Goal: Task Accomplishment & Management: Complete application form

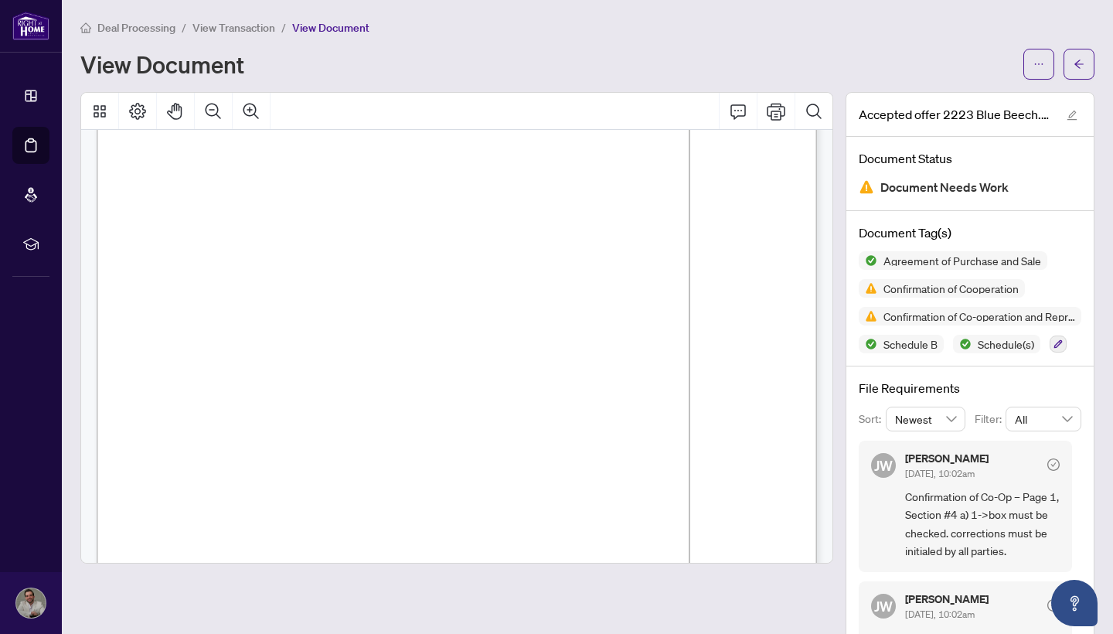
scroll to position [2077, 0]
click at [968, 289] on span "Confirmation of Cooperation" at bounding box center [951, 288] width 148 height 11
click at [320, 29] on span "View Document" at bounding box center [330, 28] width 77 height 14
click at [249, 28] on span "View Transaction" at bounding box center [233, 28] width 83 height 14
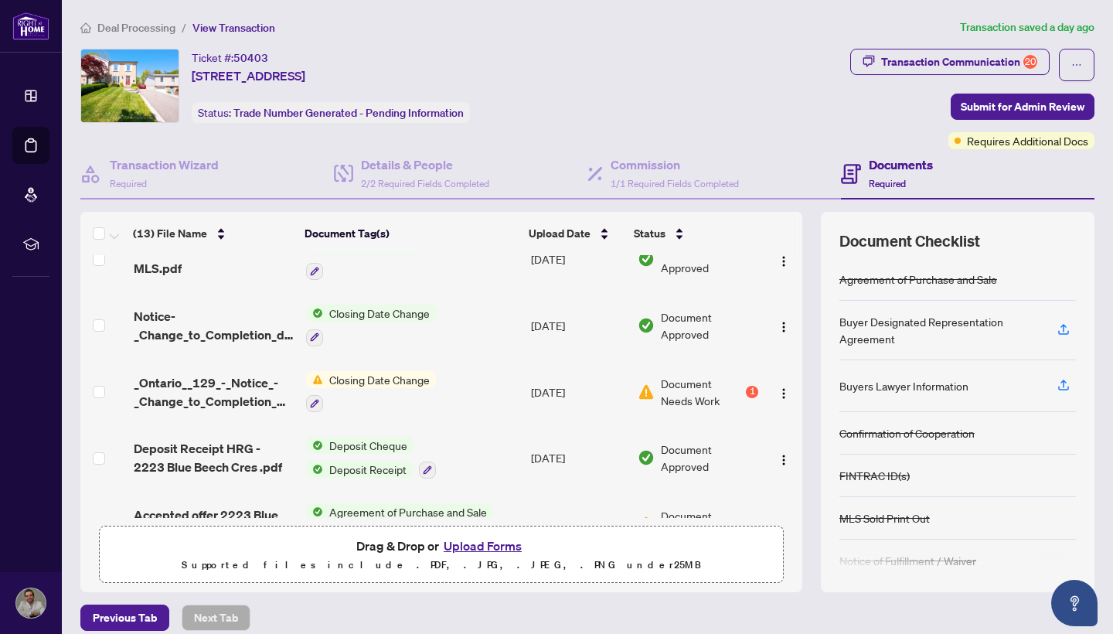
scroll to position [421, 0]
click at [779, 388] on img "button" at bounding box center [783, 394] width 12 height 12
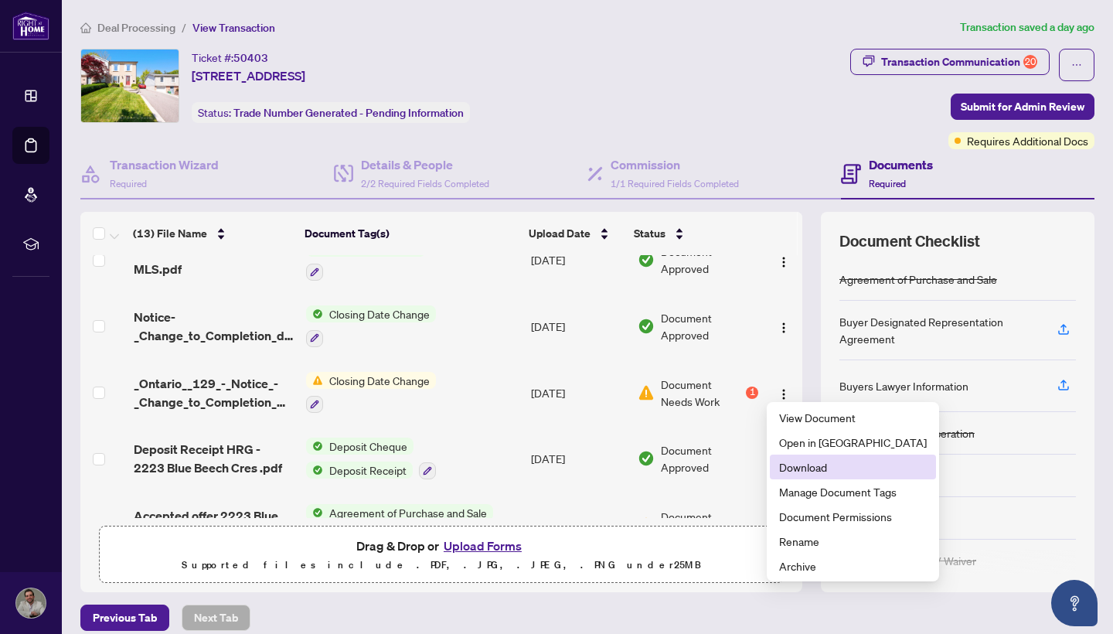
click at [815, 467] on span "Download" at bounding box center [853, 466] width 148 height 17
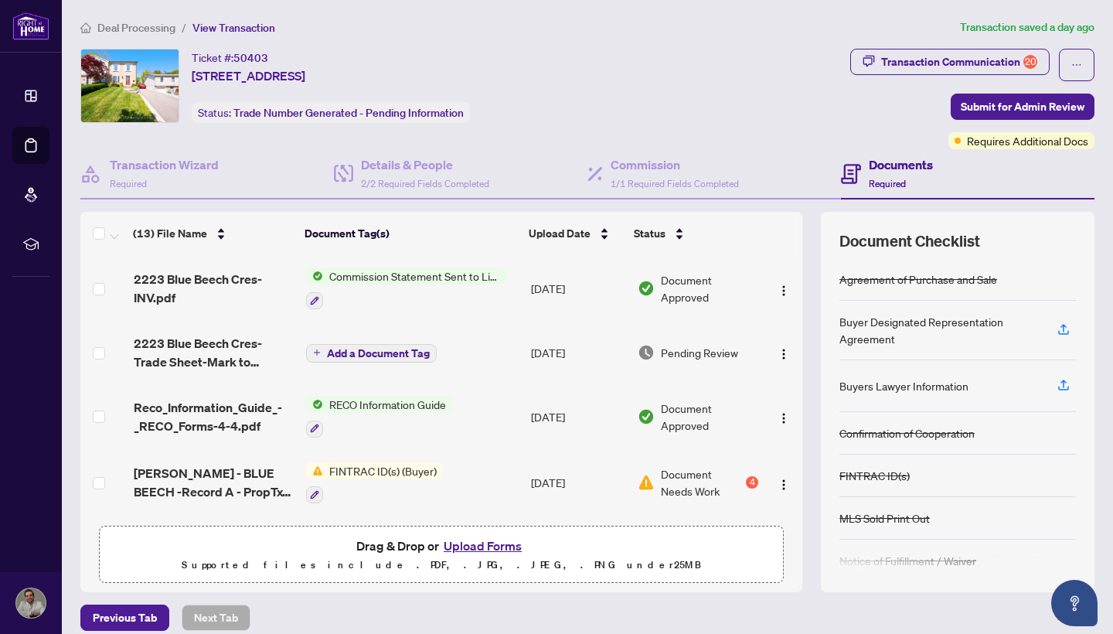
scroll to position [0, 0]
click at [392, 352] on span "Add a Document Tag" at bounding box center [378, 353] width 103 height 11
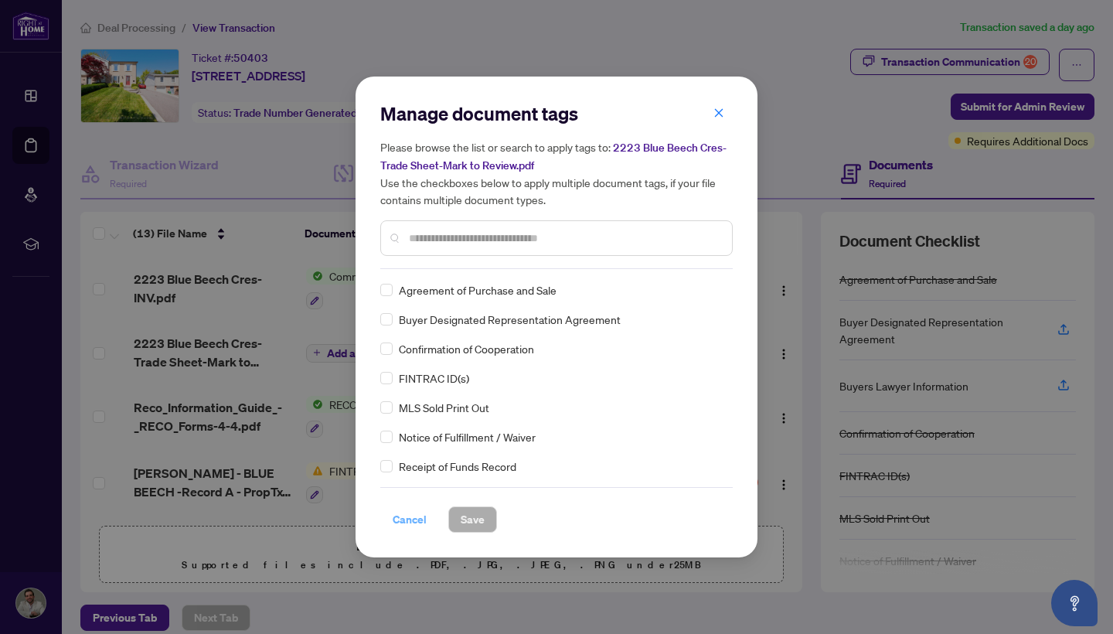
click at [412, 520] on span "Cancel" at bounding box center [410, 519] width 34 height 25
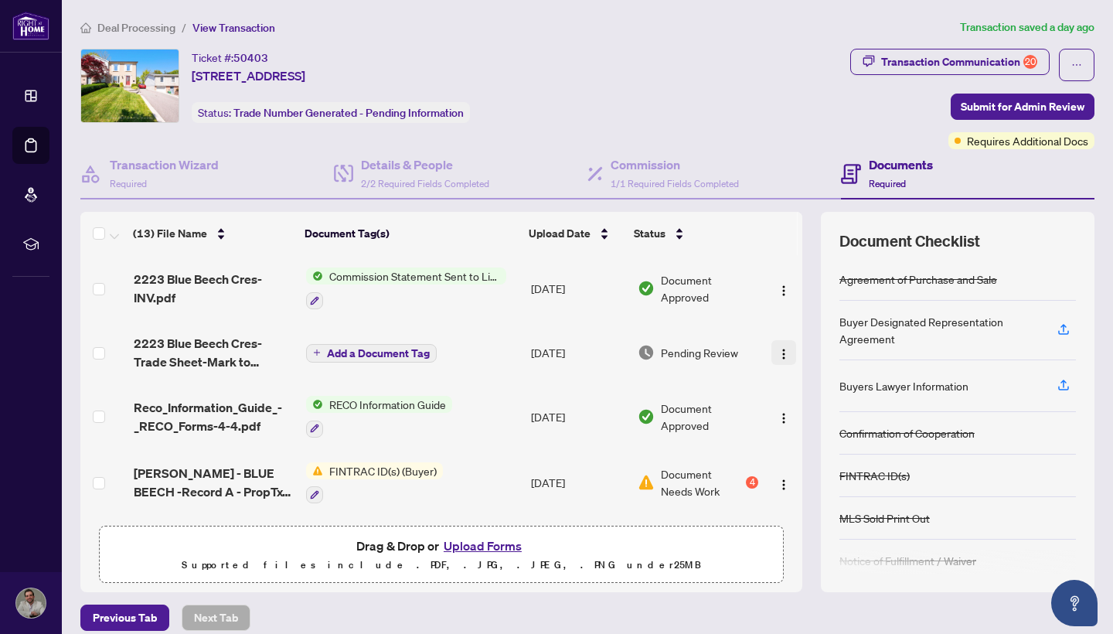
click at [780, 352] on img "button" at bounding box center [783, 354] width 12 height 12
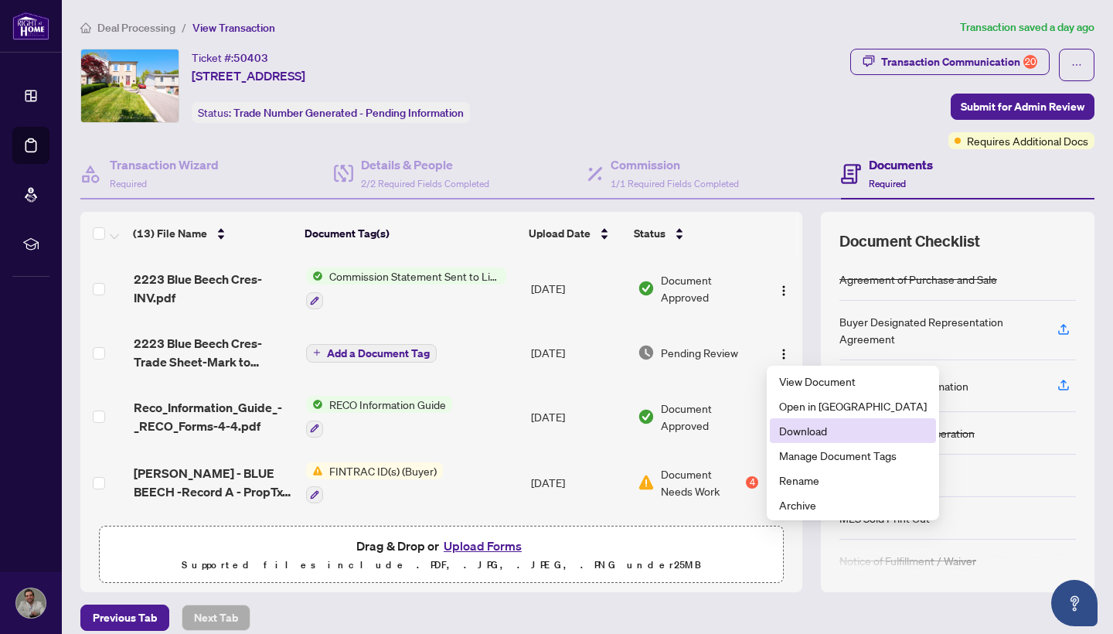
click at [815, 437] on span "Download" at bounding box center [853, 430] width 148 height 17
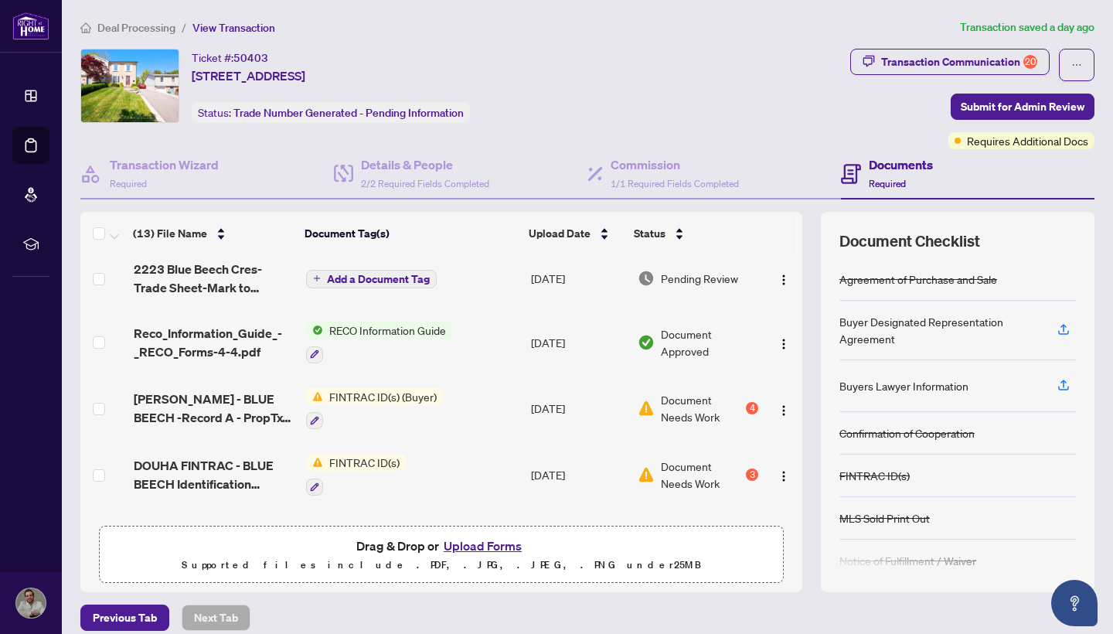
scroll to position [84, 0]
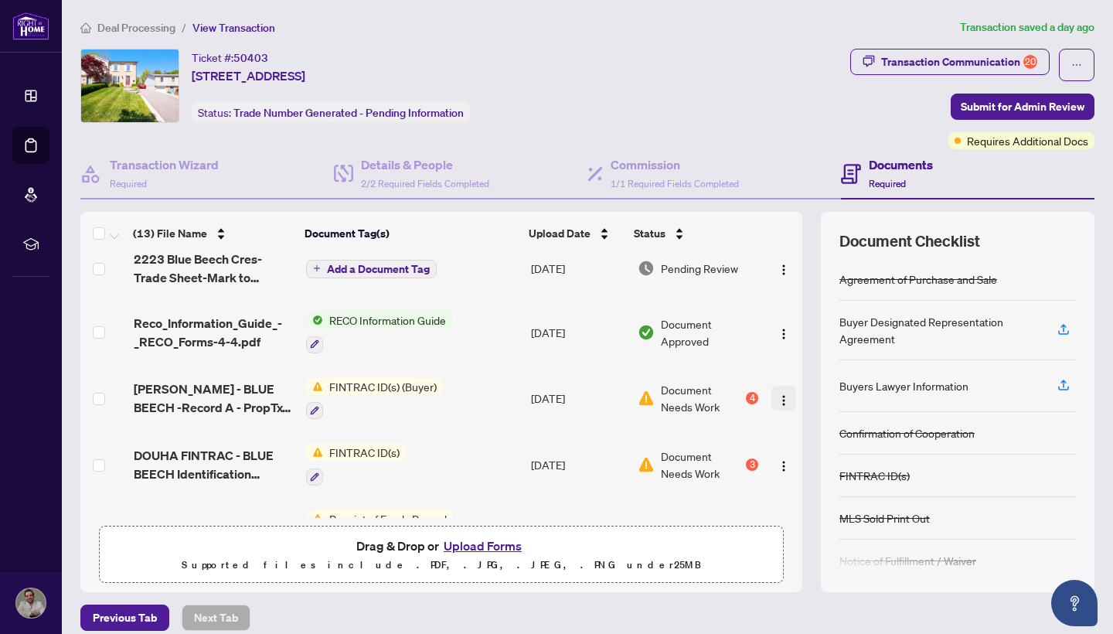
click at [782, 394] on img "button" at bounding box center [783, 400] width 12 height 12
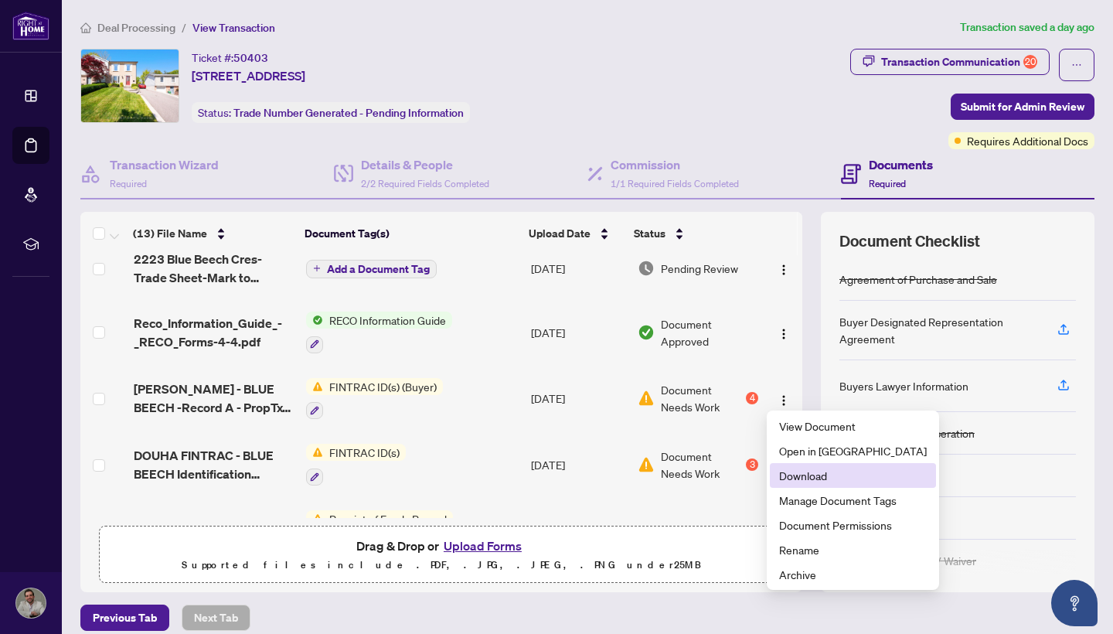
click at [805, 469] on span "Download" at bounding box center [853, 475] width 148 height 17
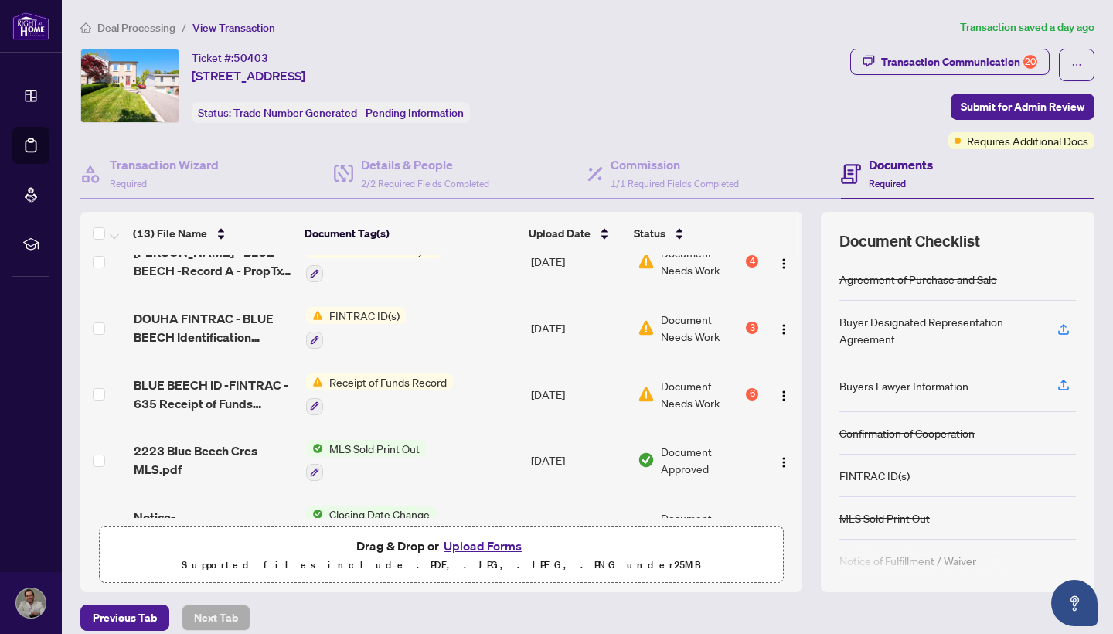
scroll to position [234, 0]
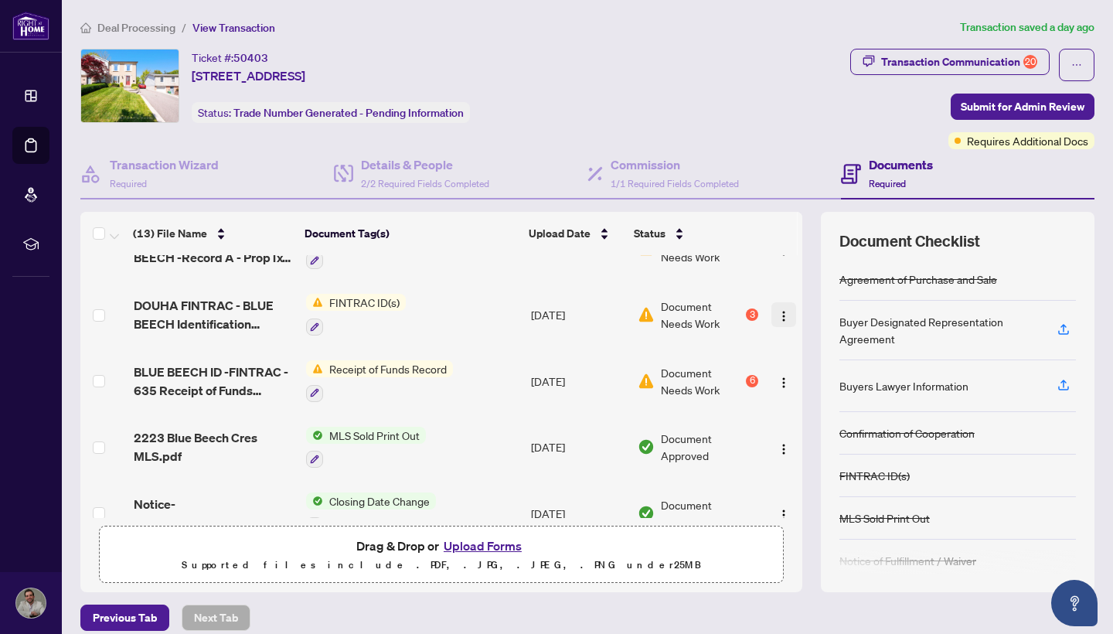
click at [777, 311] on img "button" at bounding box center [783, 316] width 12 height 12
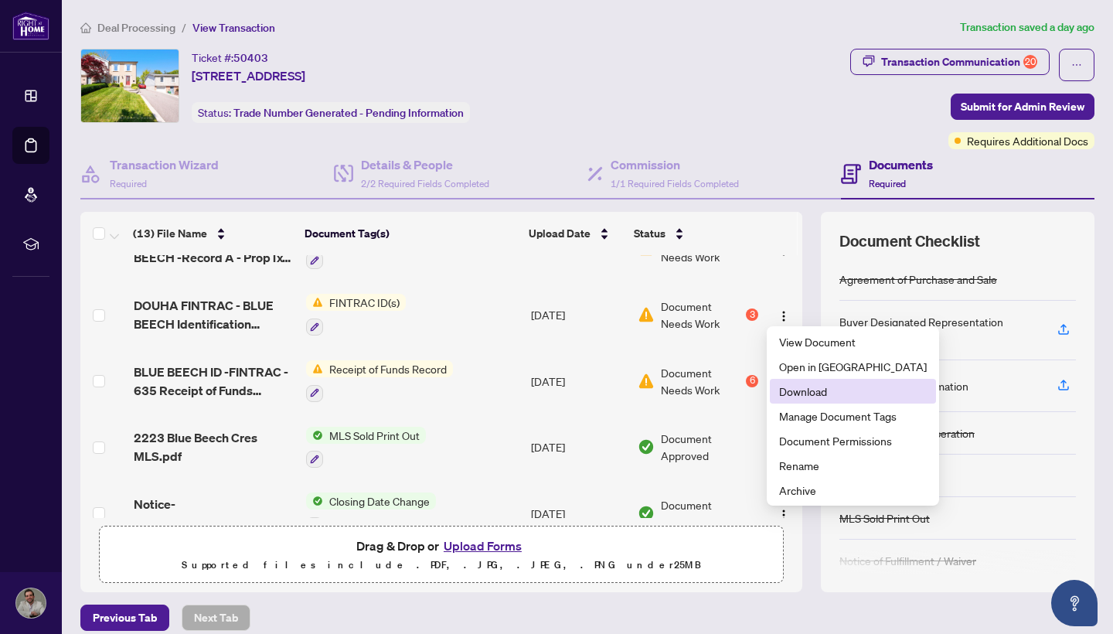
click at [826, 389] on span "Download" at bounding box center [853, 391] width 148 height 17
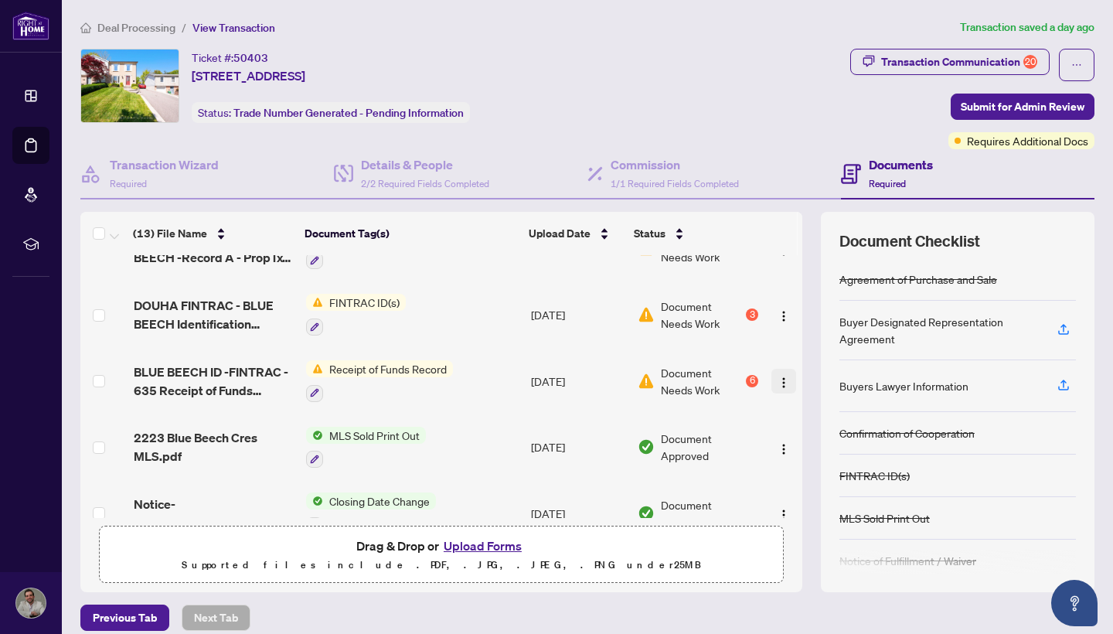
click at [777, 379] on img "button" at bounding box center [783, 382] width 12 height 12
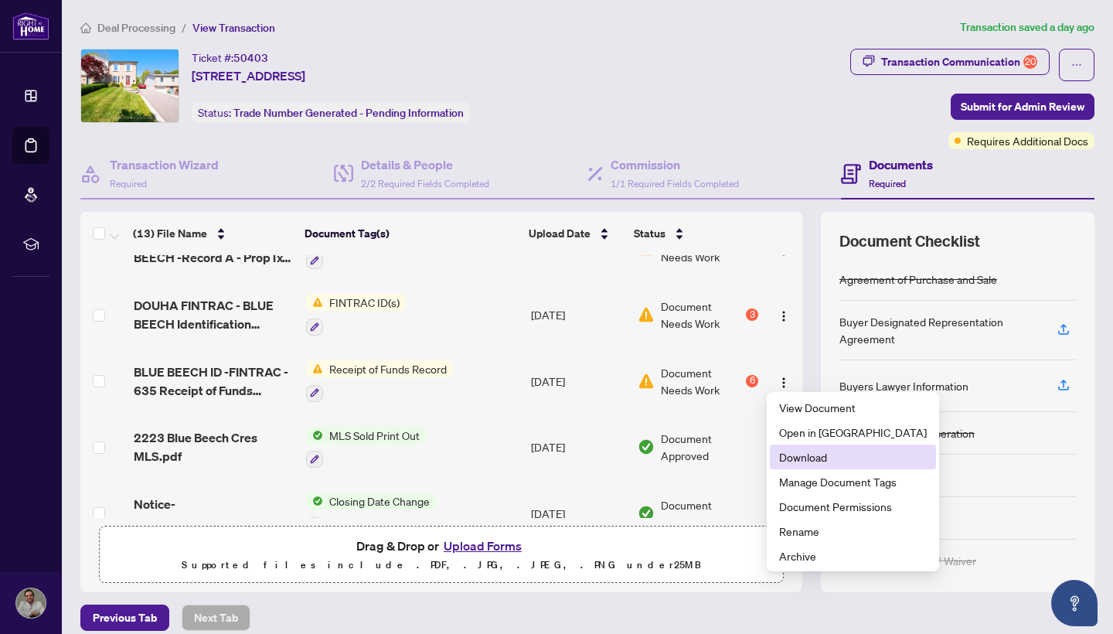
click at [820, 453] on span "Download" at bounding box center [853, 456] width 148 height 17
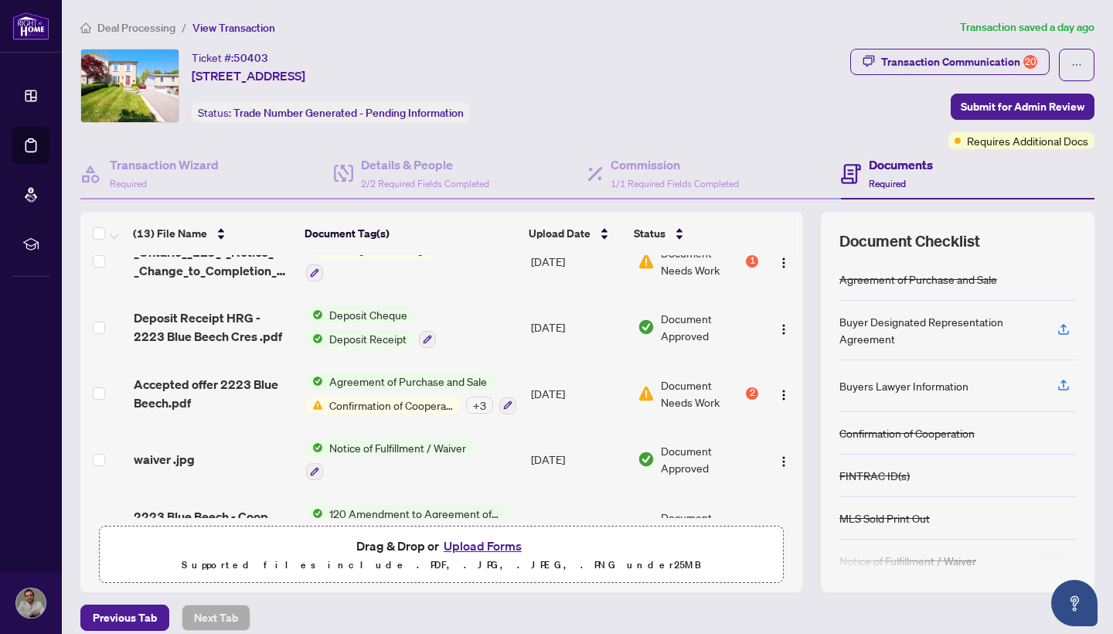
scroll to position [489, 0]
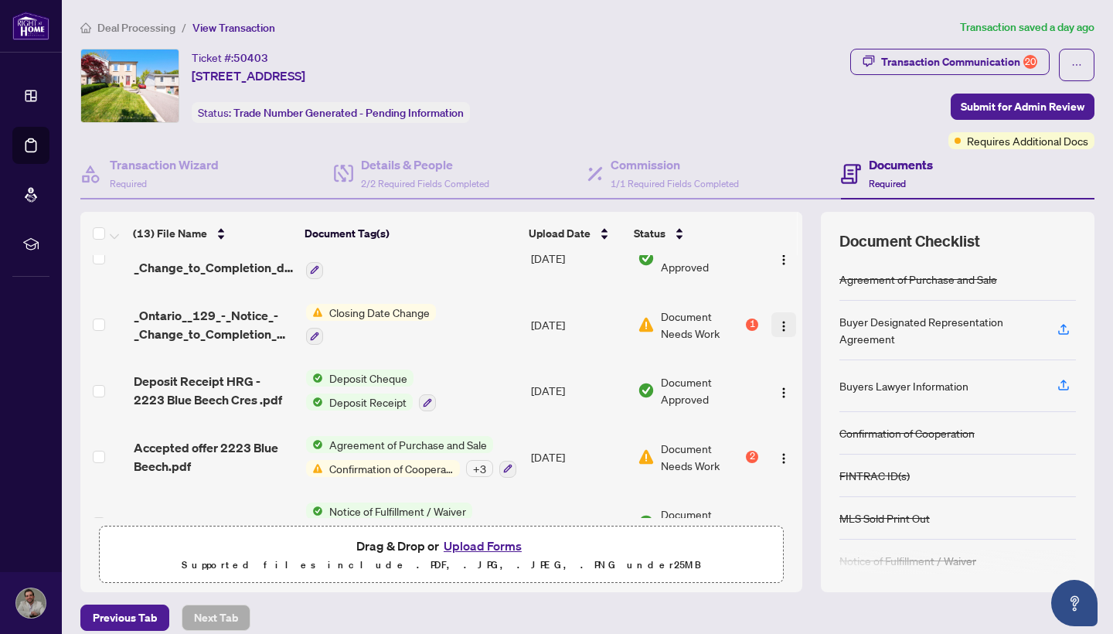
click at [783, 321] on img "button" at bounding box center [783, 326] width 12 height 12
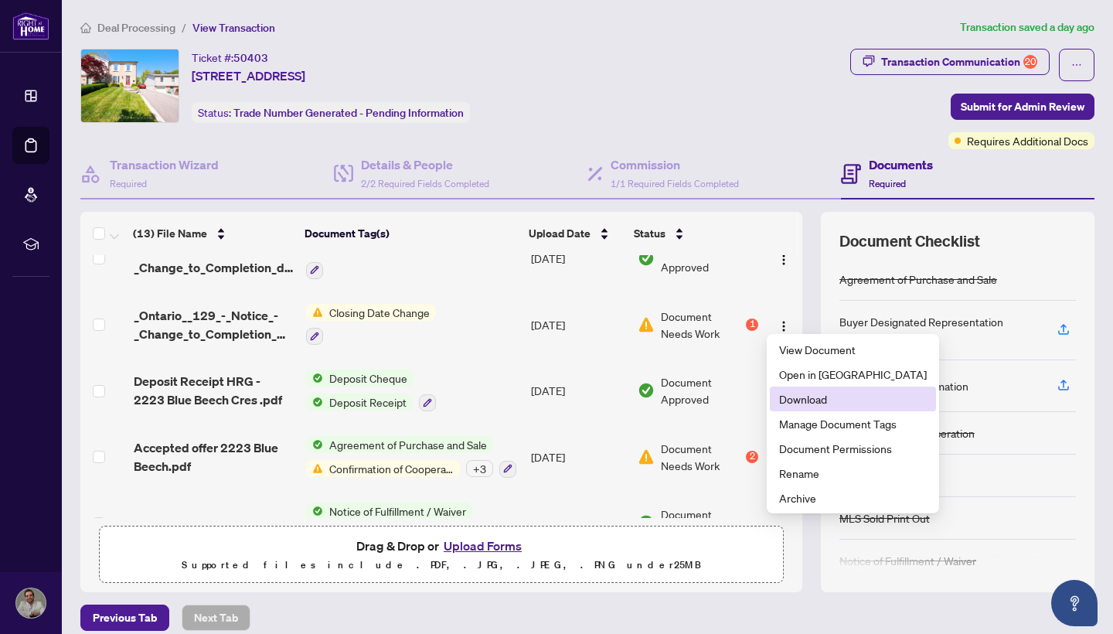
click at [804, 396] on span "Download" at bounding box center [853, 398] width 148 height 17
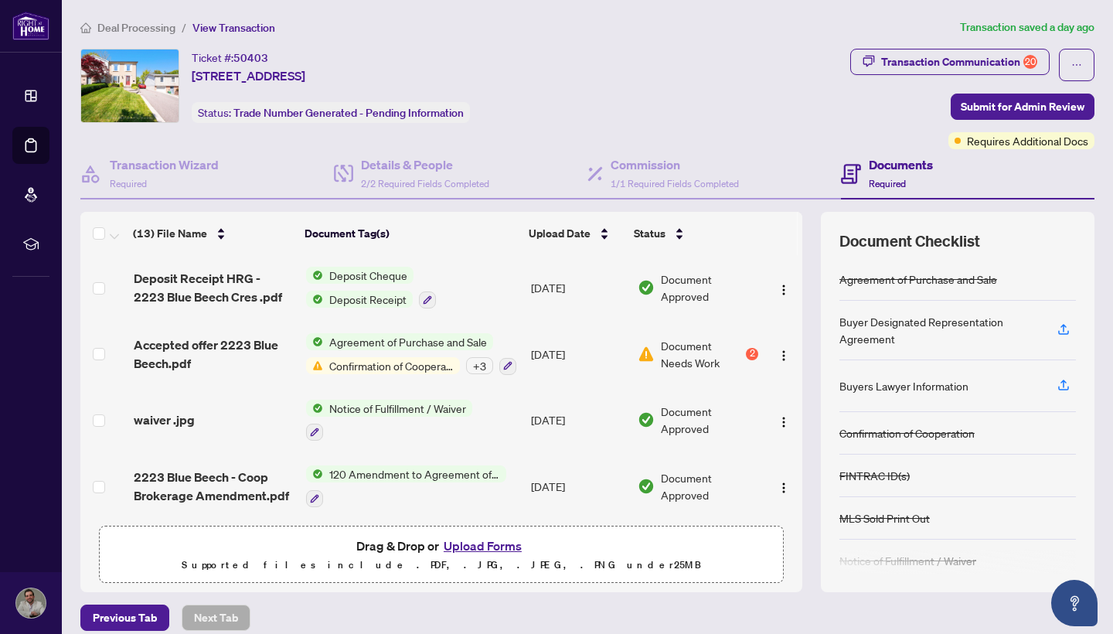
scroll to position [591, 0]
click at [782, 350] on img "button" at bounding box center [783, 356] width 12 height 12
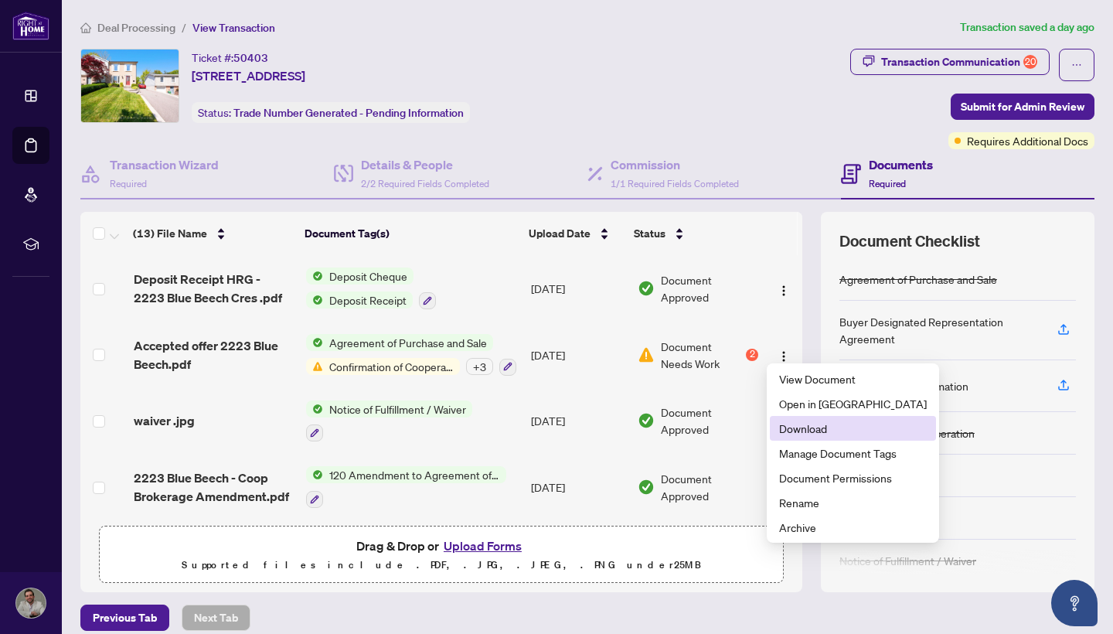
click at [807, 424] on span "Download" at bounding box center [853, 428] width 148 height 17
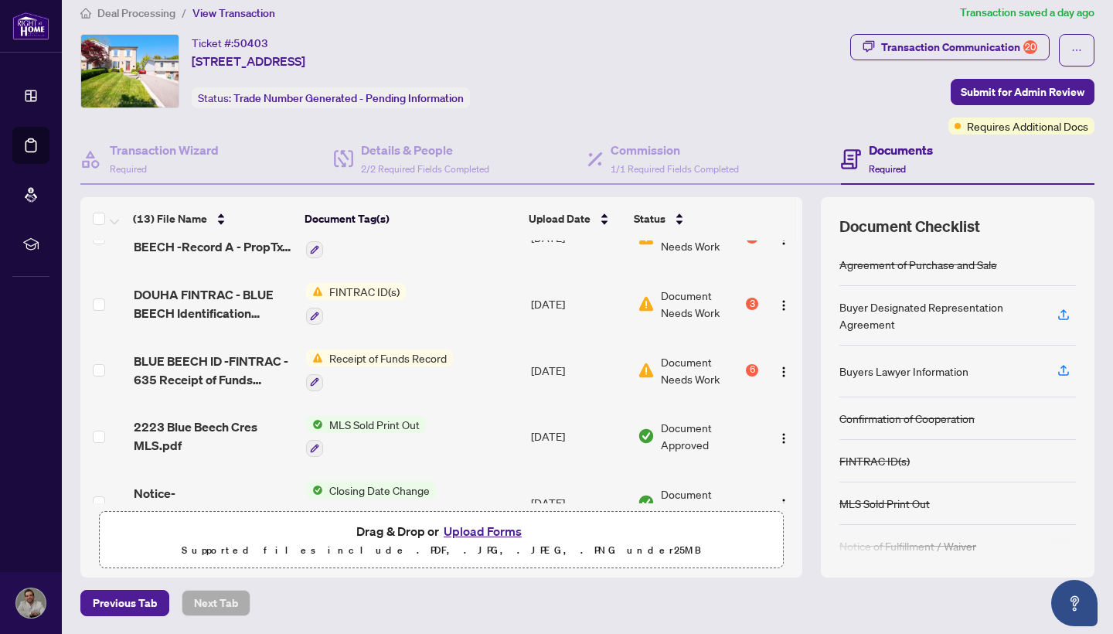
scroll to position [219, 0]
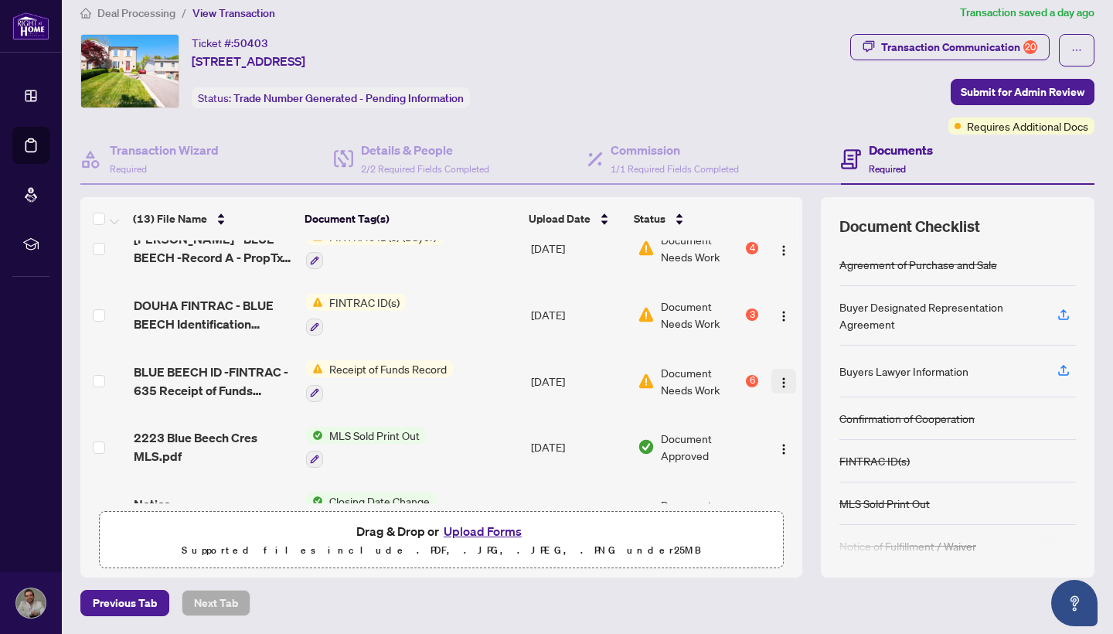
click at [778, 376] on img "button" at bounding box center [783, 382] width 12 height 12
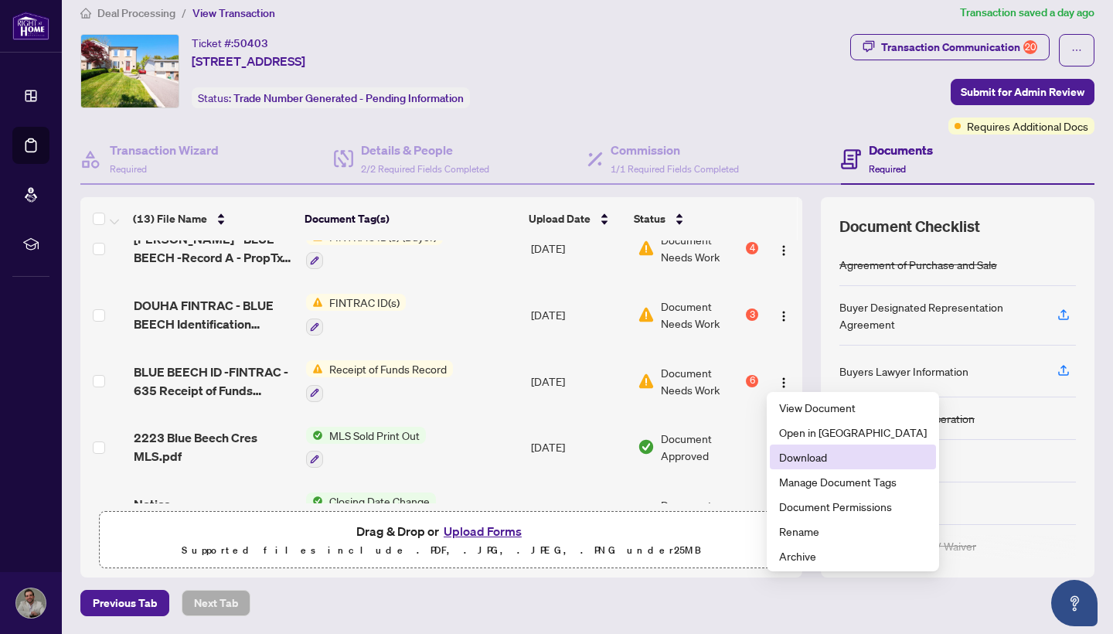
click at [800, 458] on span "Download" at bounding box center [853, 456] width 148 height 17
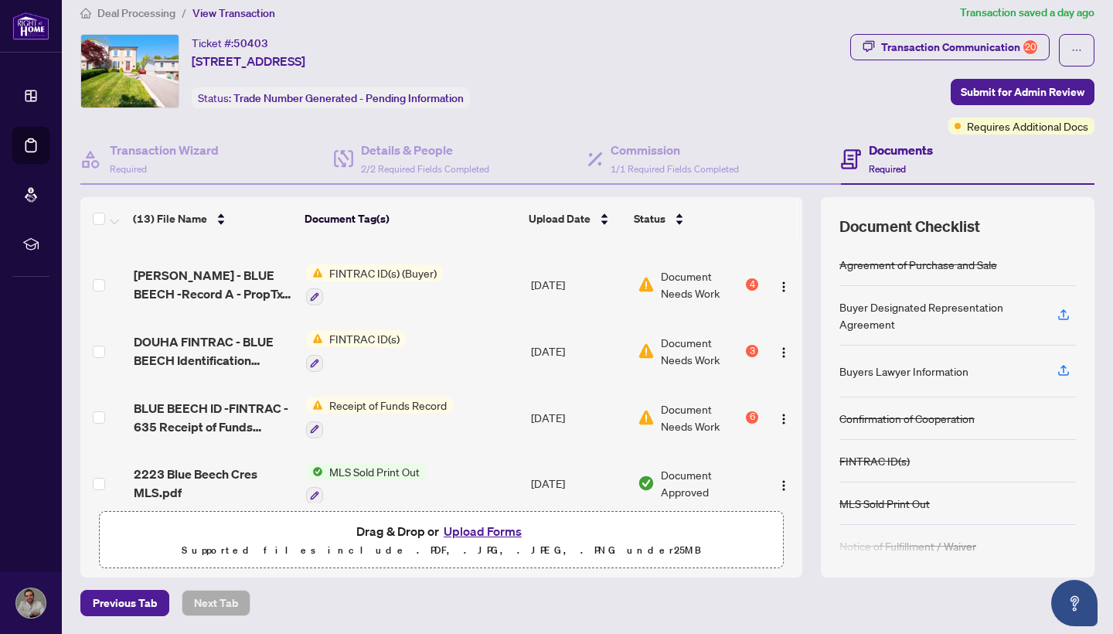
scroll to position [180, 0]
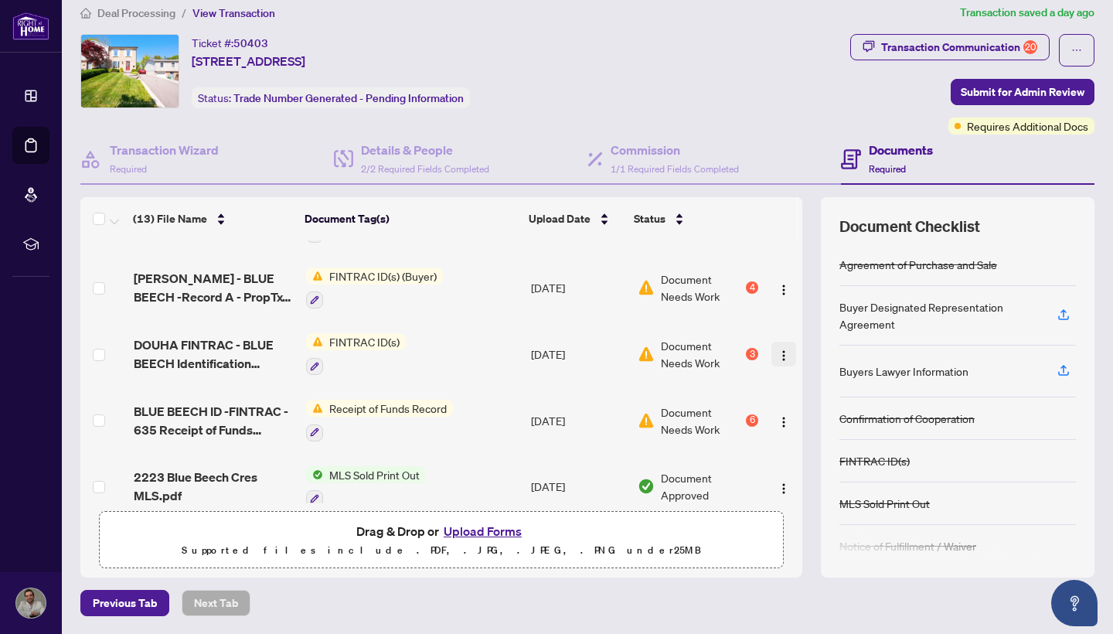
click at [782, 355] on img "button" at bounding box center [783, 355] width 12 height 12
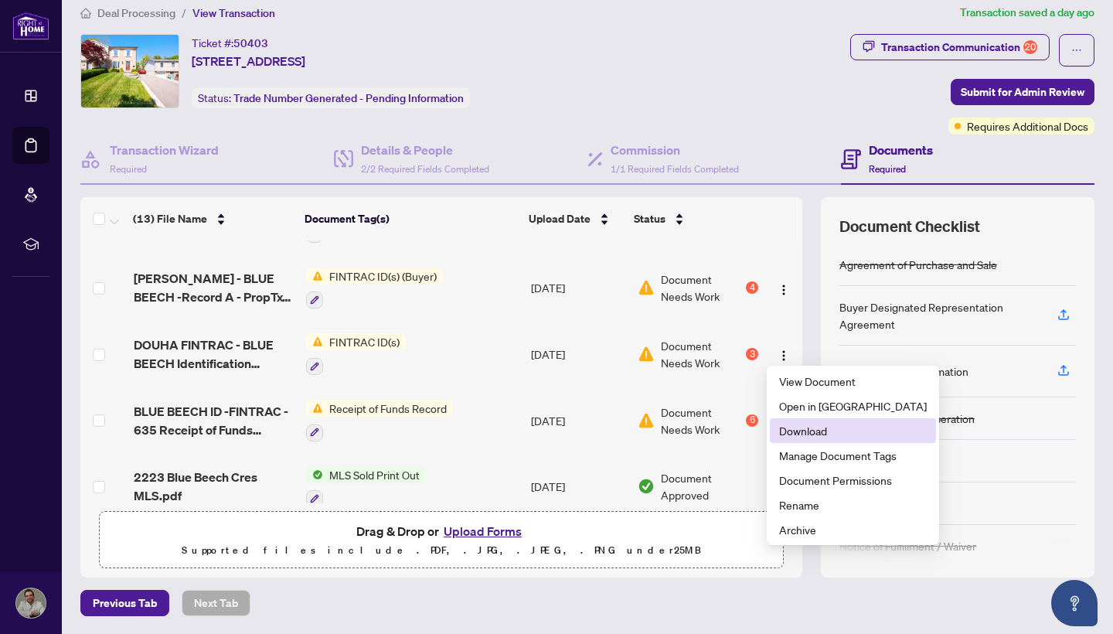
click at [795, 433] on span "Download" at bounding box center [853, 430] width 148 height 17
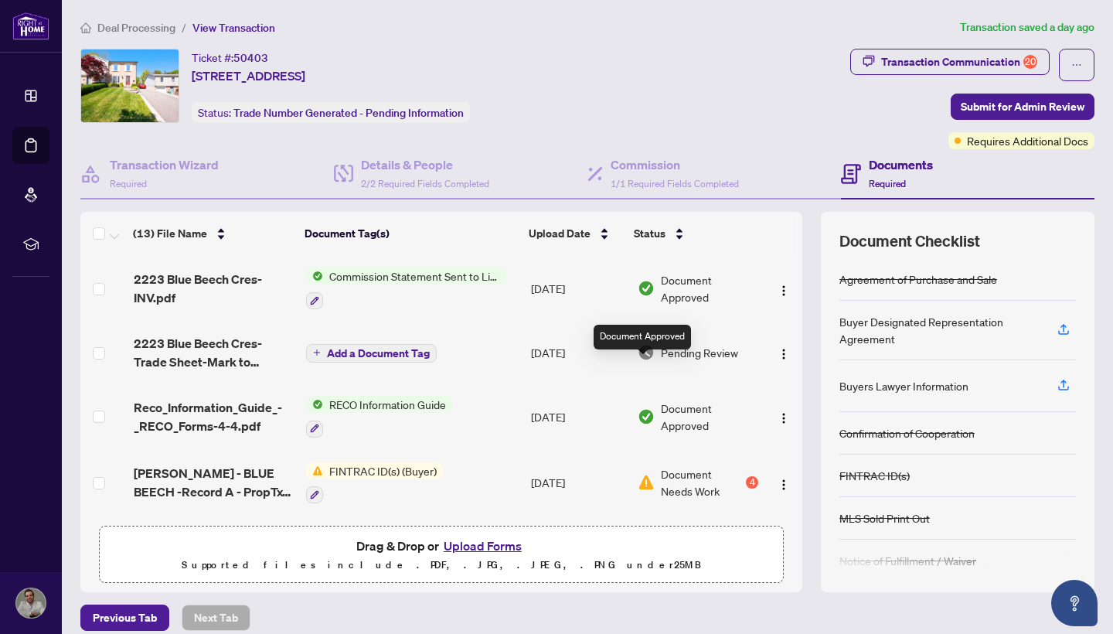
scroll to position [100, 0]
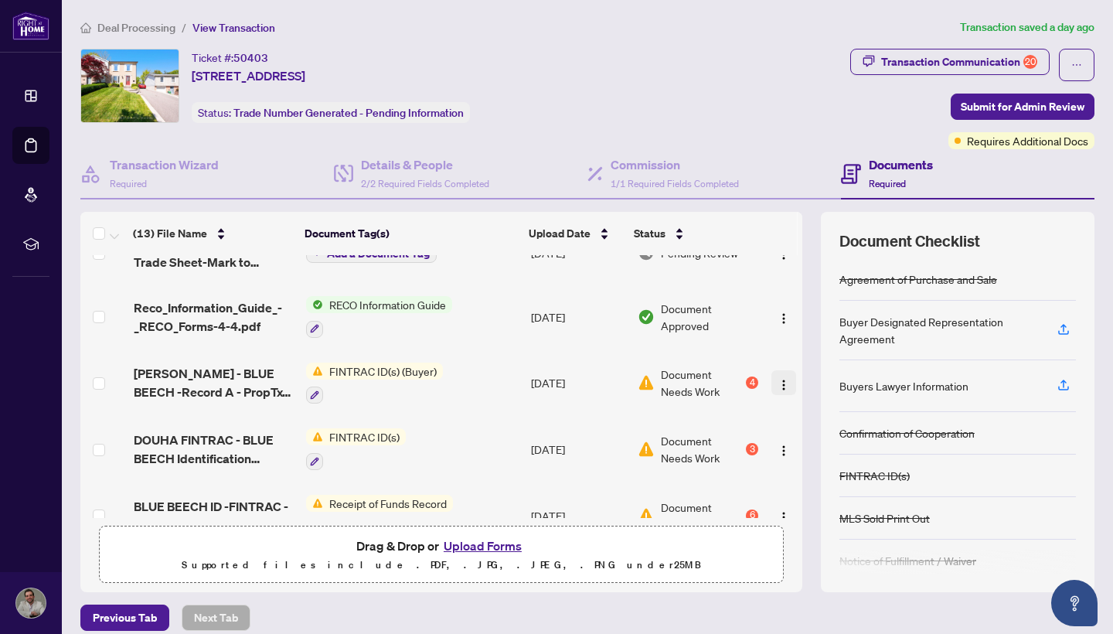
click at [781, 379] on img "button" at bounding box center [783, 385] width 12 height 12
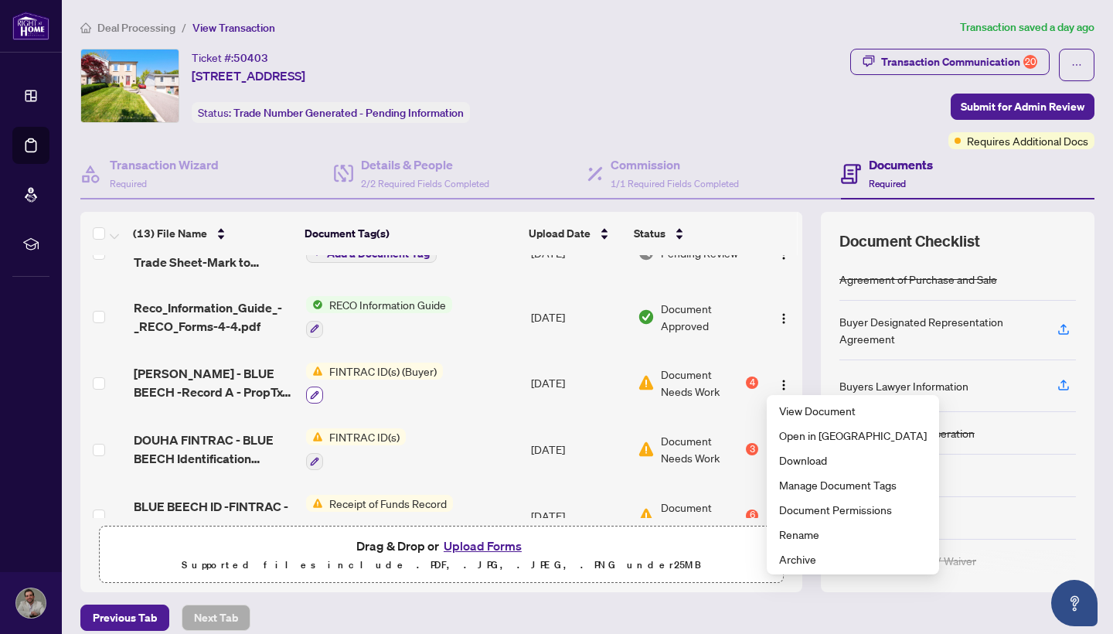
click at [311, 394] on icon "button" at bounding box center [314, 394] width 9 height 9
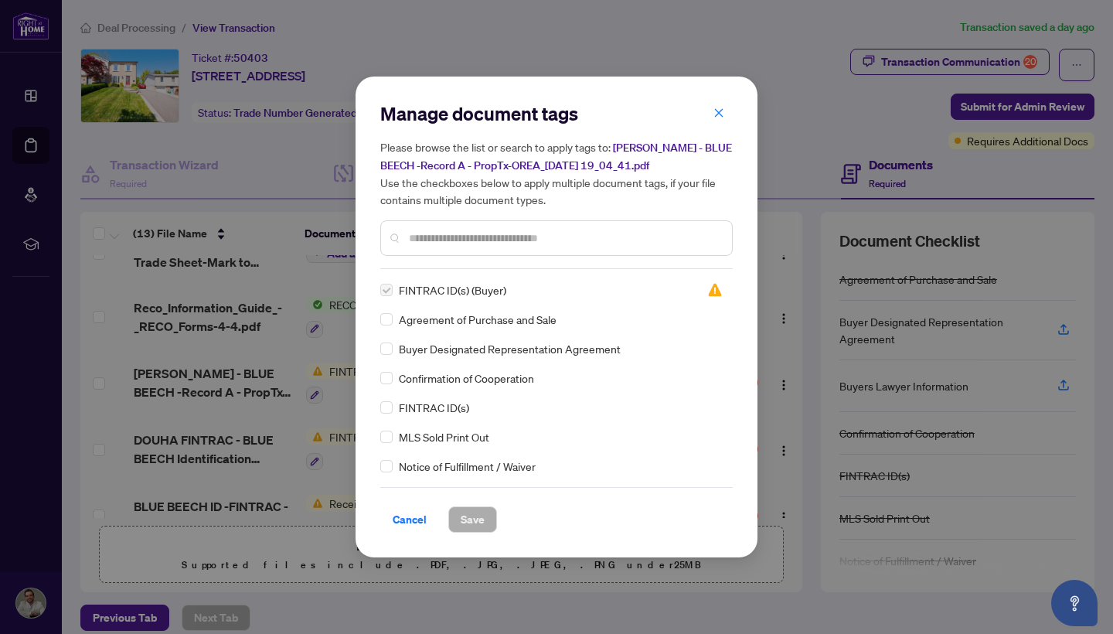
scroll to position [0, 0]
click at [474, 291] on span "FINTRAC ID(s) (Buyer)" at bounding box center [452, 289] width 107 height 17
click at [709, 290] on img at bounding box center [714, 289] width 15 height 15
click at [766, 281] on div "Manage document tags Please browse the list or search to apply tags to: [PERSON…" at bounding box center [556, 317] width 1113 height 634
click at [410, 522] on span "Cancel" at bounding box center [410, 519] width 34 height 25
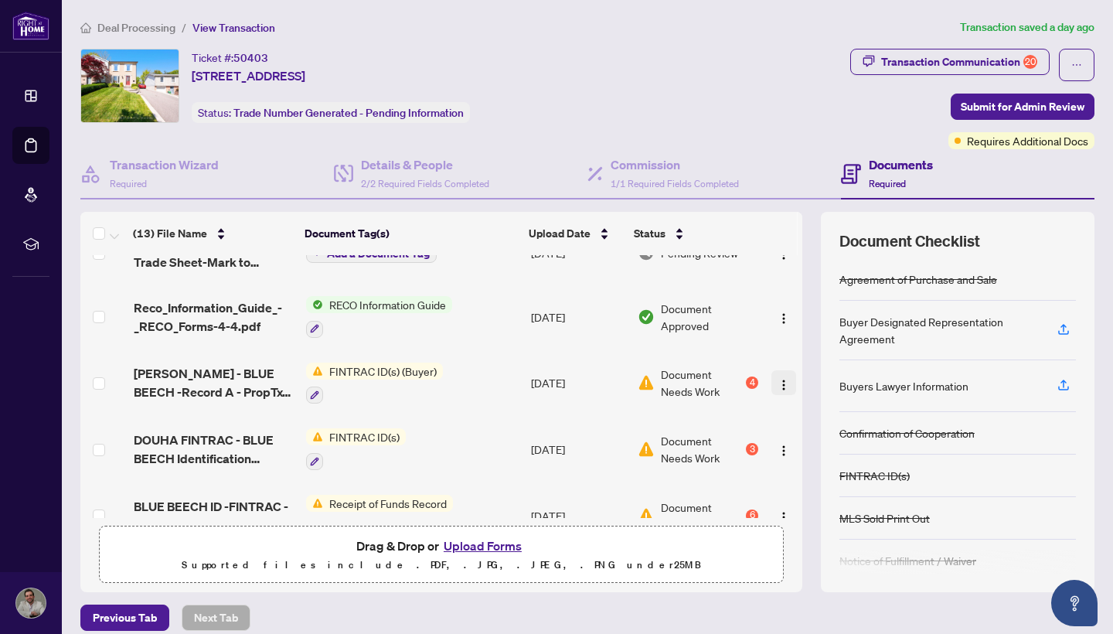
click at [777, 383] on img "button" at bounding box center [783, 385] width 12 height 12
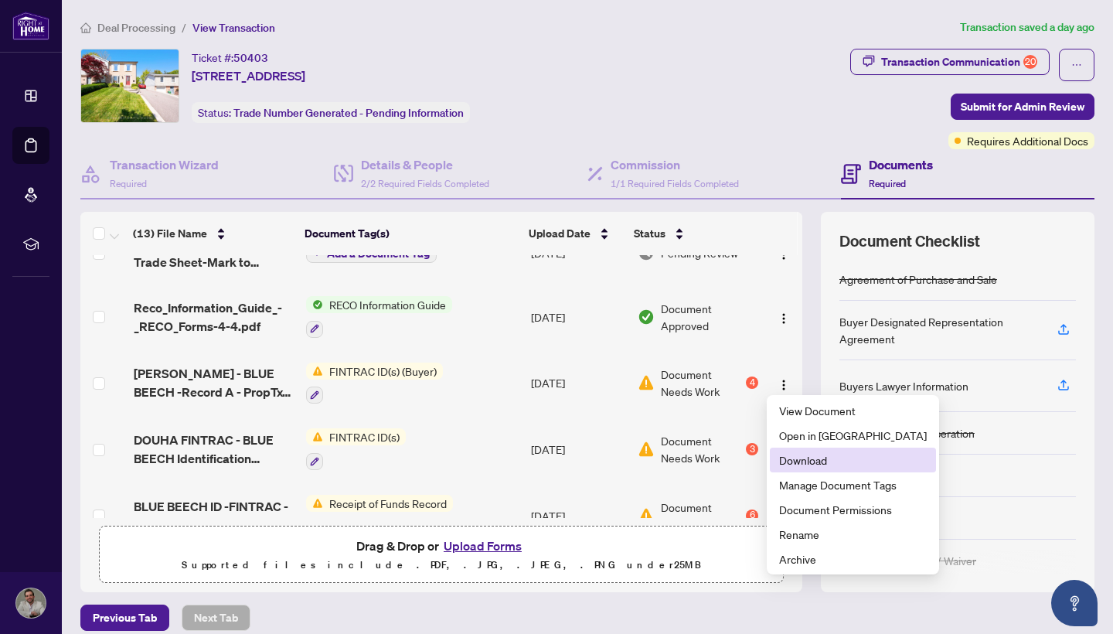
click at [820, 462] on span "Download" at bounding box center [853, 459] width 148 height 17
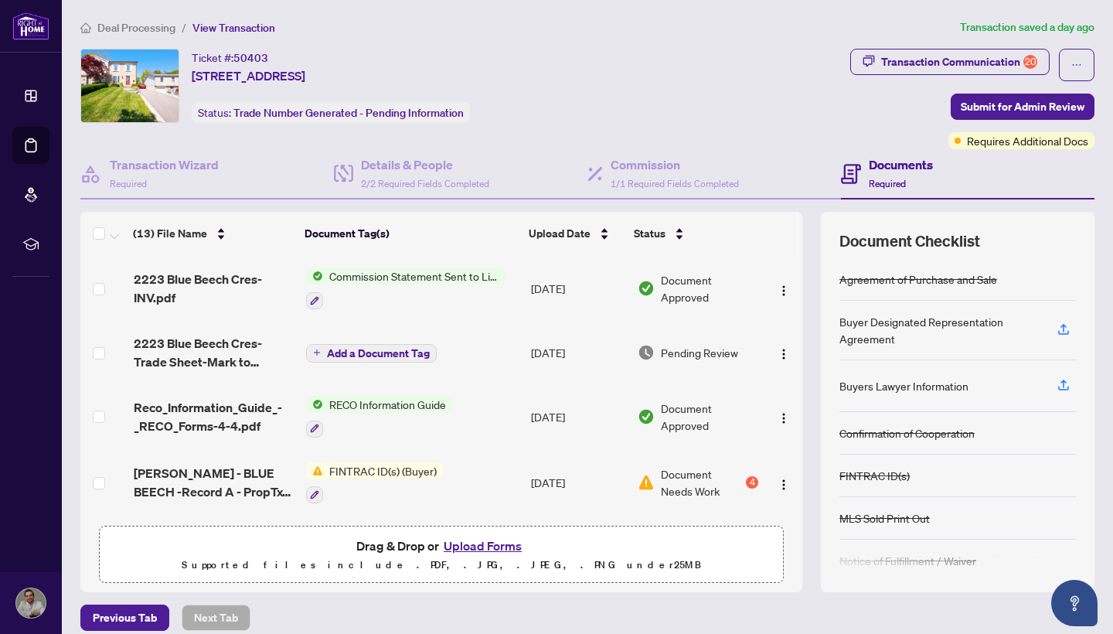
click at [405, 352] on span "Add a Document Tag" at bounding box center [378, 353] width 103 height 11
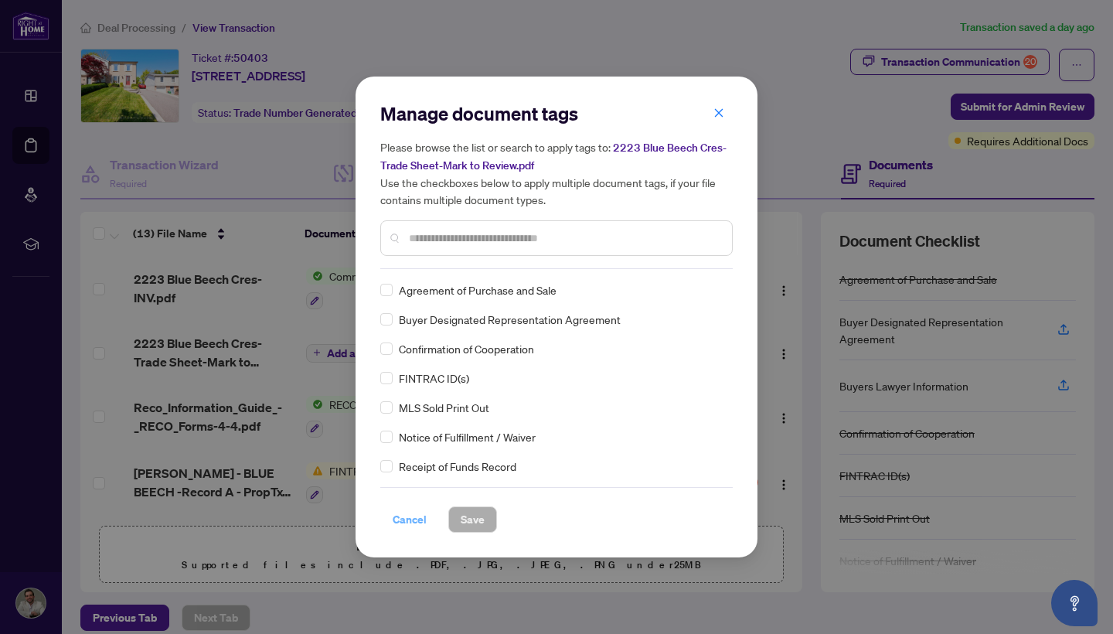
click at [406, 519] on span "Cancel" at bounding box center [410, 519] width 34 height 25
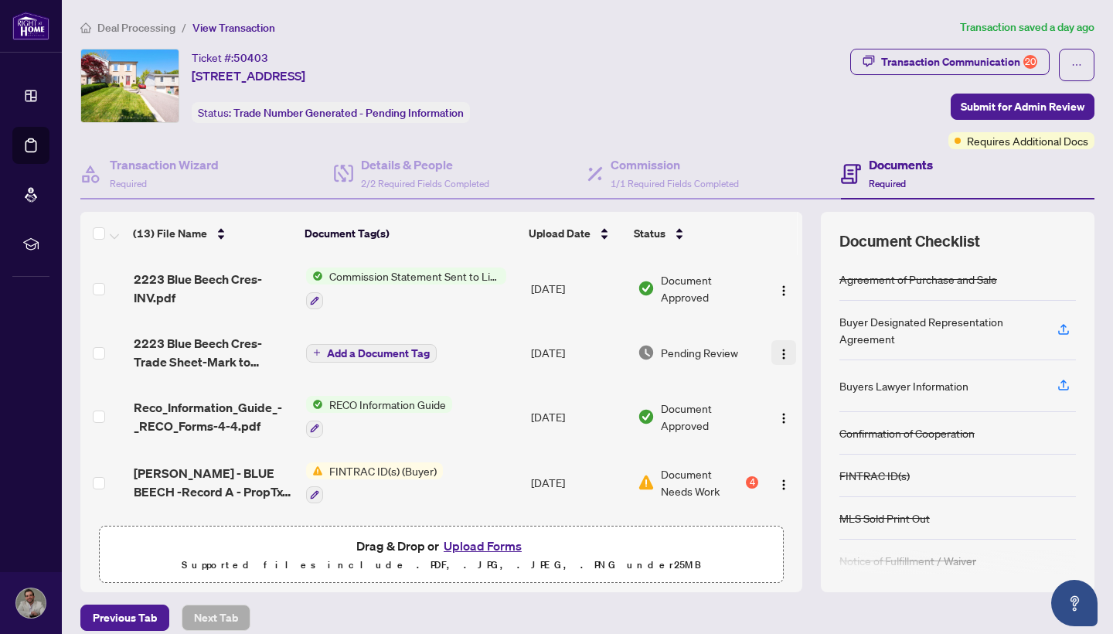
click at [778, 349] on img "button" at bounding box center [783, 354] width 12 height 12
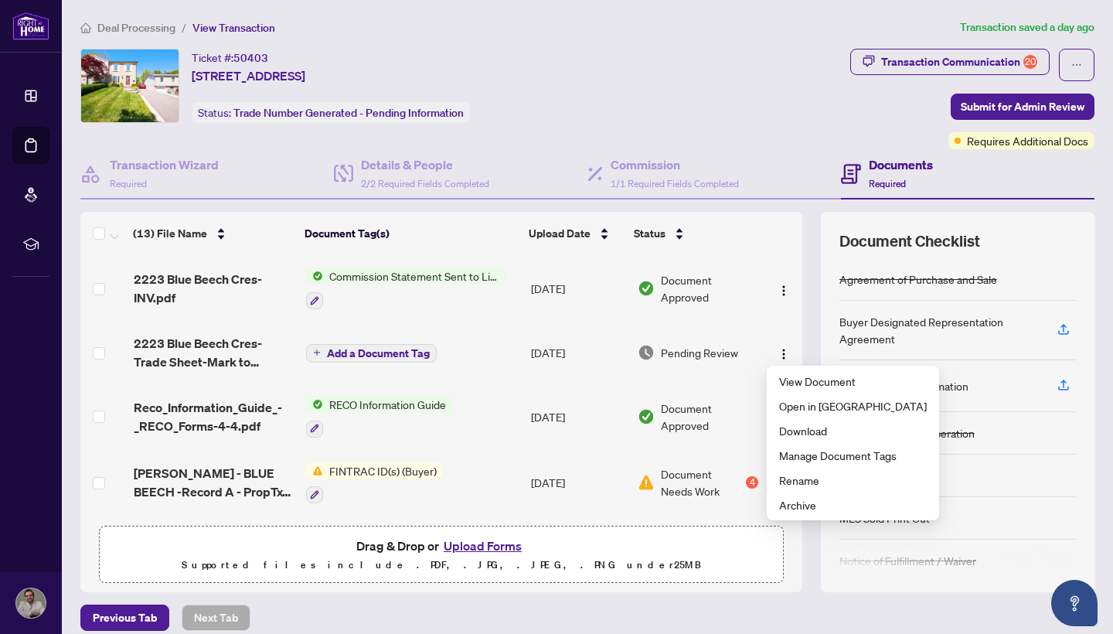
click at [1079, 277] on div "Document Checklist Agreement of Purchase and Sale Buyer Designated Representati…" at bounding box center [958, 402] width 274 height 380
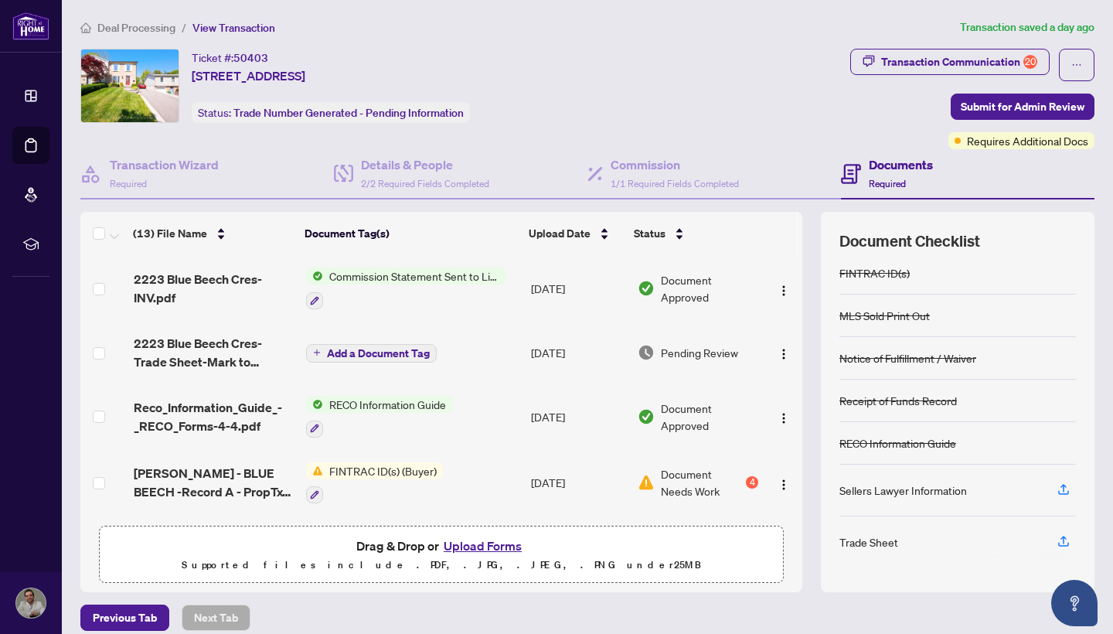
scroll to position [202, 0]
click at [1063, 541] on icon "button" at bounding box center [1063, 541] width 14 height 14
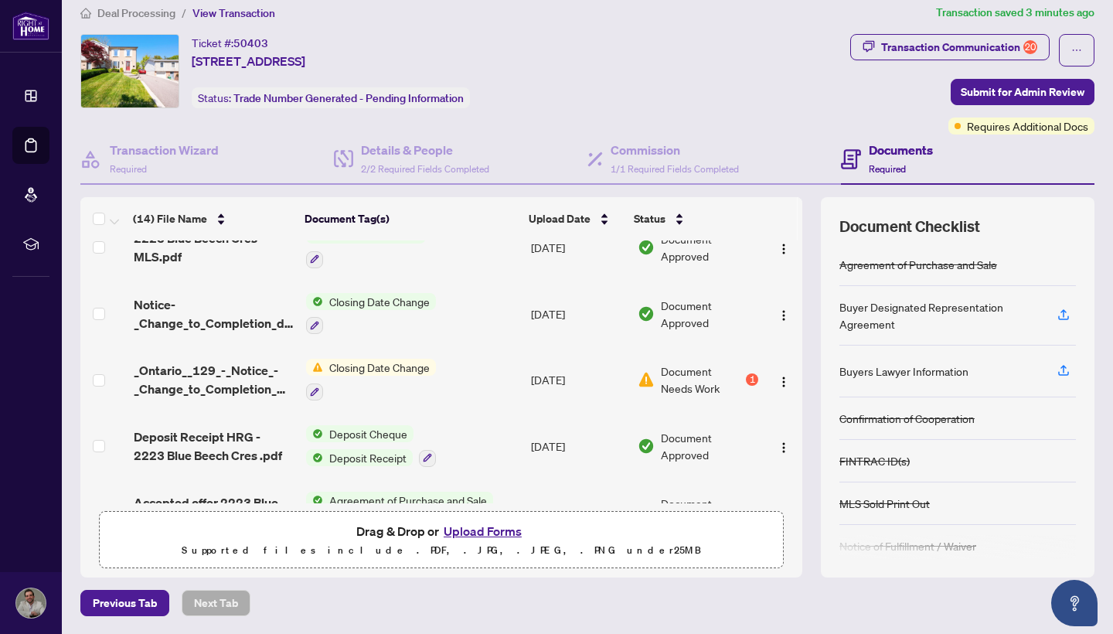
scroll to position [484, 0]
click at [777, 377] on img "button" at bounding box center [783, 383] width 12 height 12
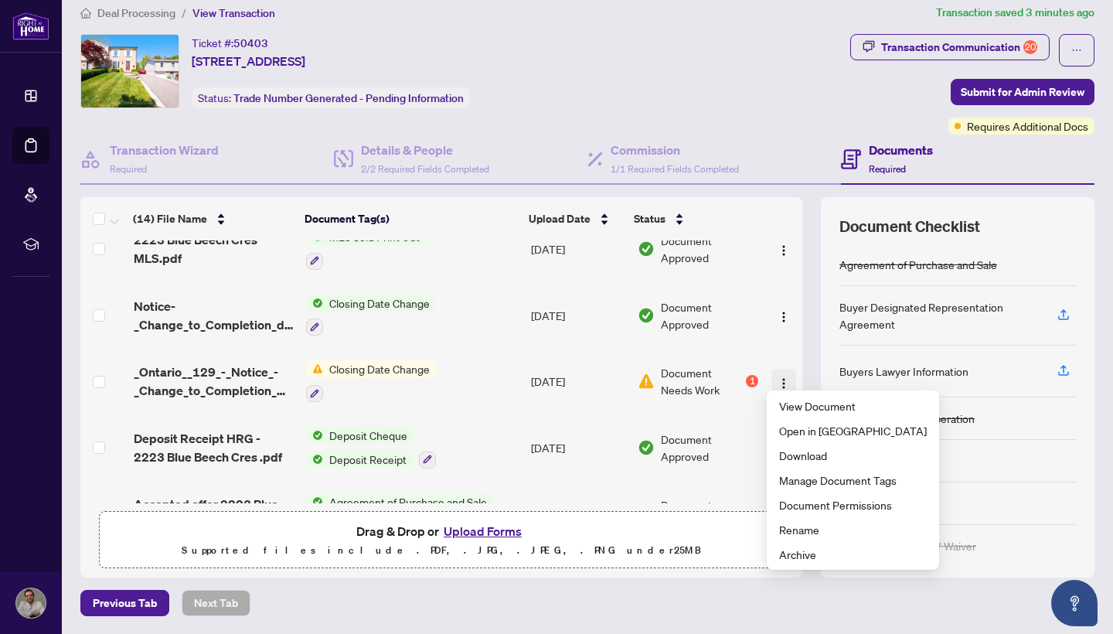
click at [777, 377] on img "button" at bounding box center [783, 383] width 12 height 12
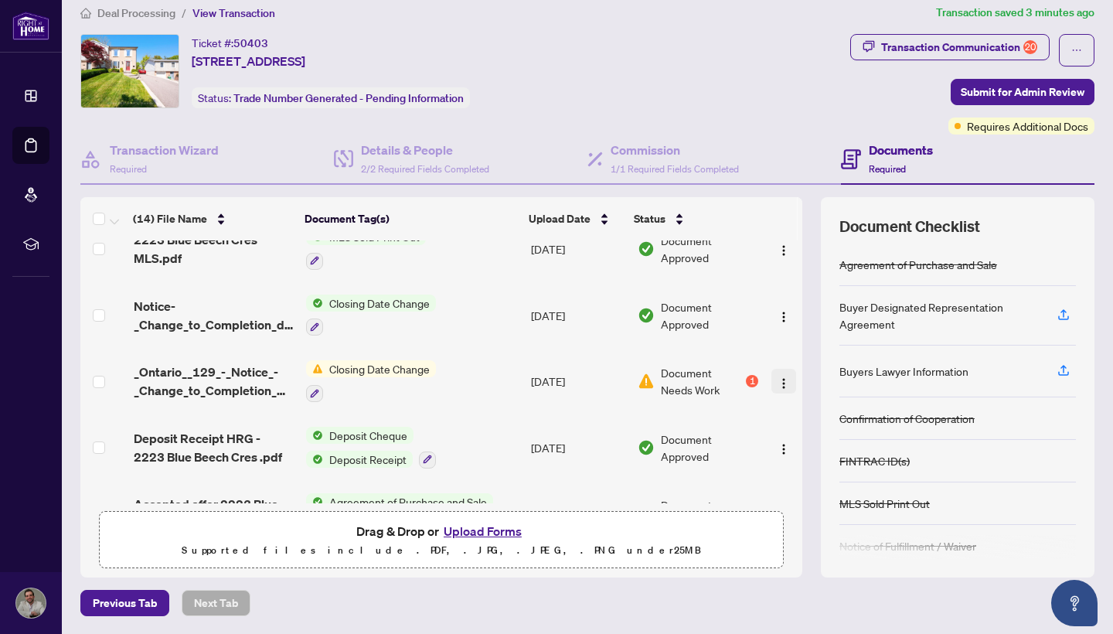
click at [777, 377] on img "button" at bounding box center [783, 383] width 12 height 12
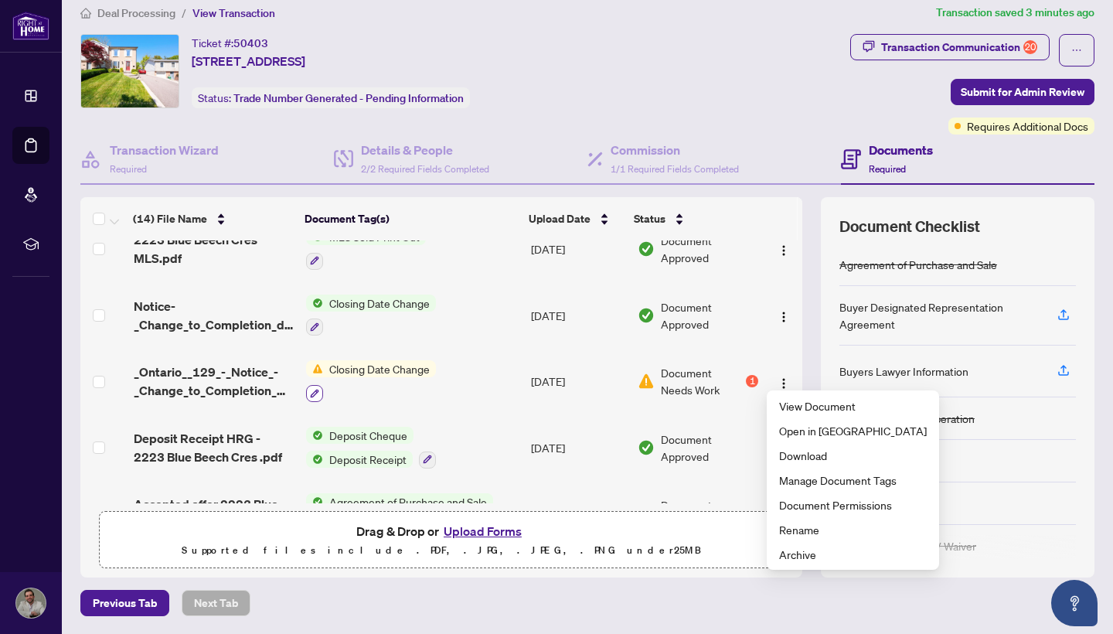
click at [311, 392] on span "button" at bounding box center [314, 394] width 9 height 10
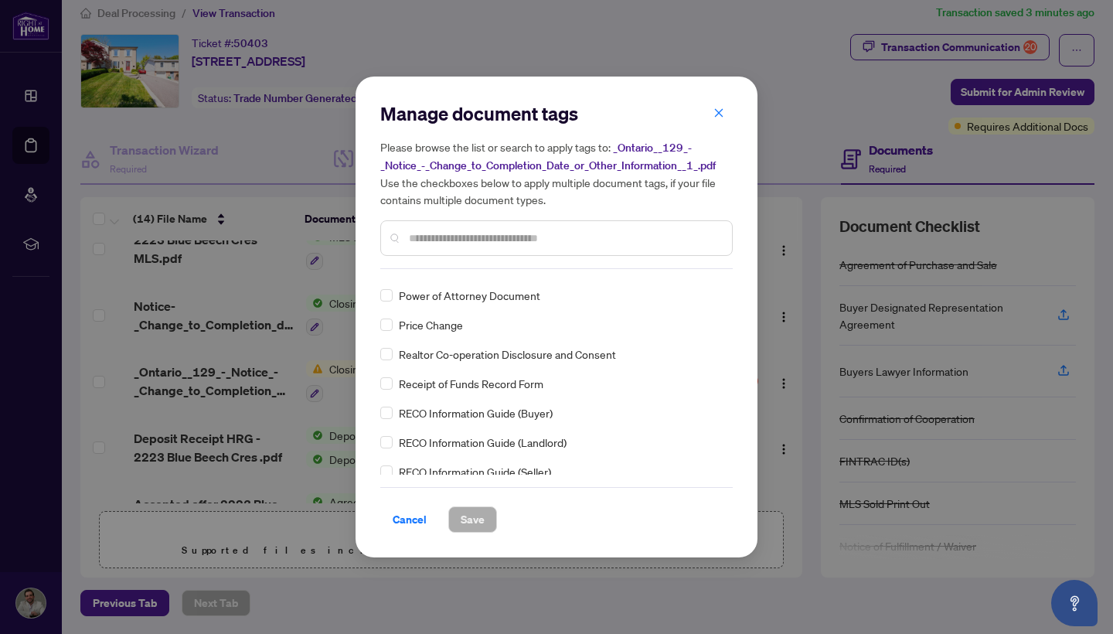
scroll to position [2921, 0]
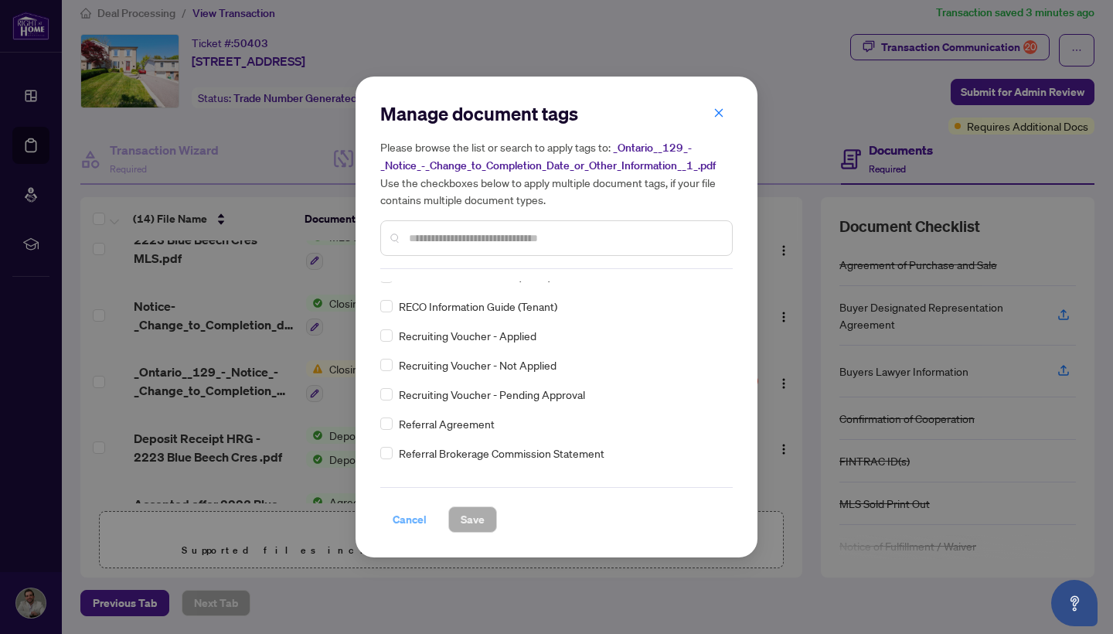
click at [413, 523] on span "Cancel" at bounding box center [410, 519] width 34 height 25
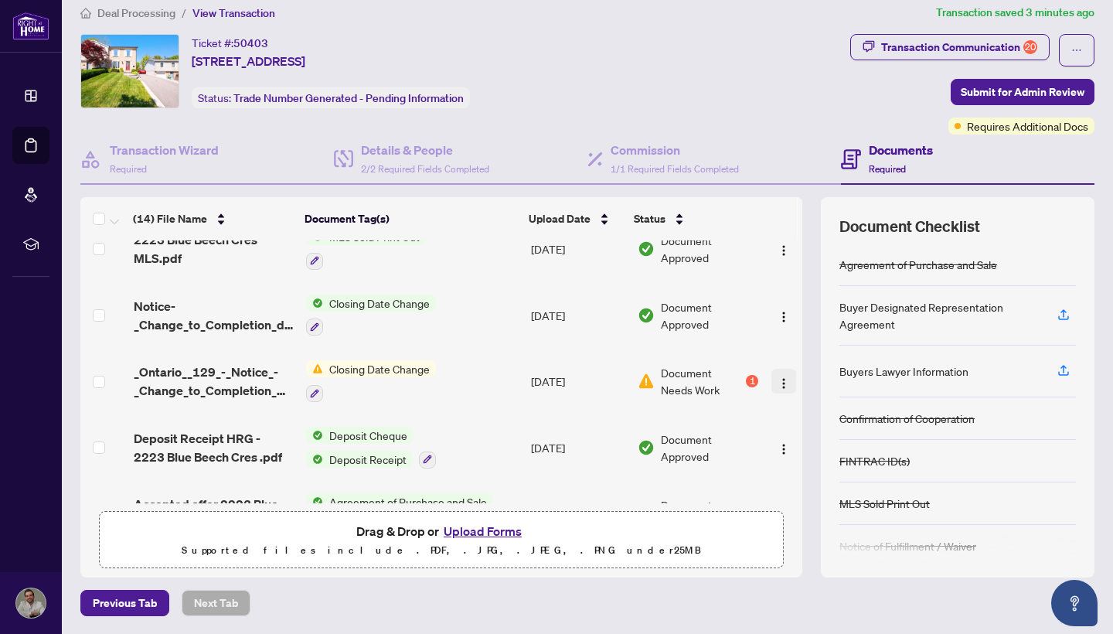
click at [777, 377] on img "button" at bounding box center [783, 383] width 12 height 12
click at [989, 349] on div "Buyers Lawyer Information" at bounding box center [957, 371] width 236 height 52
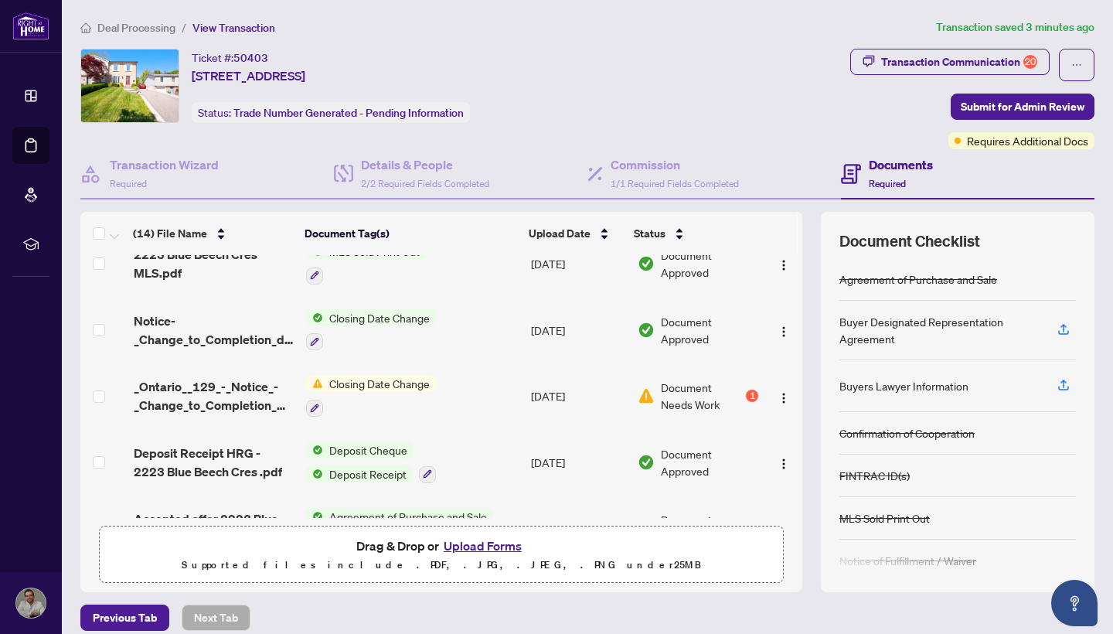
scroll to position [0, 0]
click at [477, 544] on button "Upload Forms" at bounding box center [482, 546] width 87 height 20
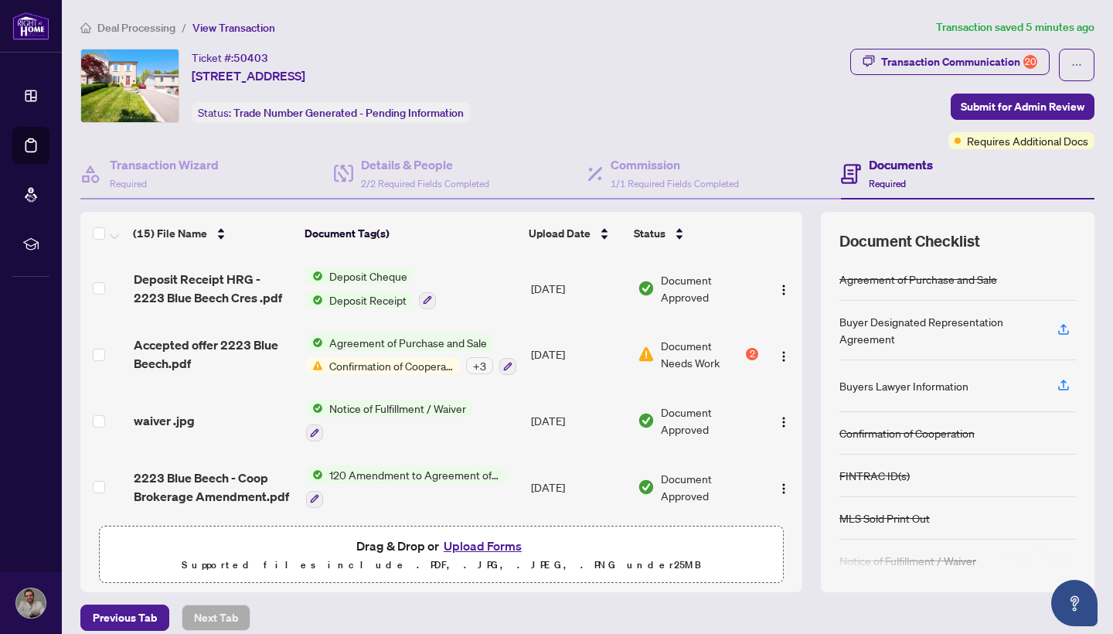
scroll to position [719, 0]
click at [485, 546] on button "Upload Forms" at bounding box center [482, 546] width 87 height 20
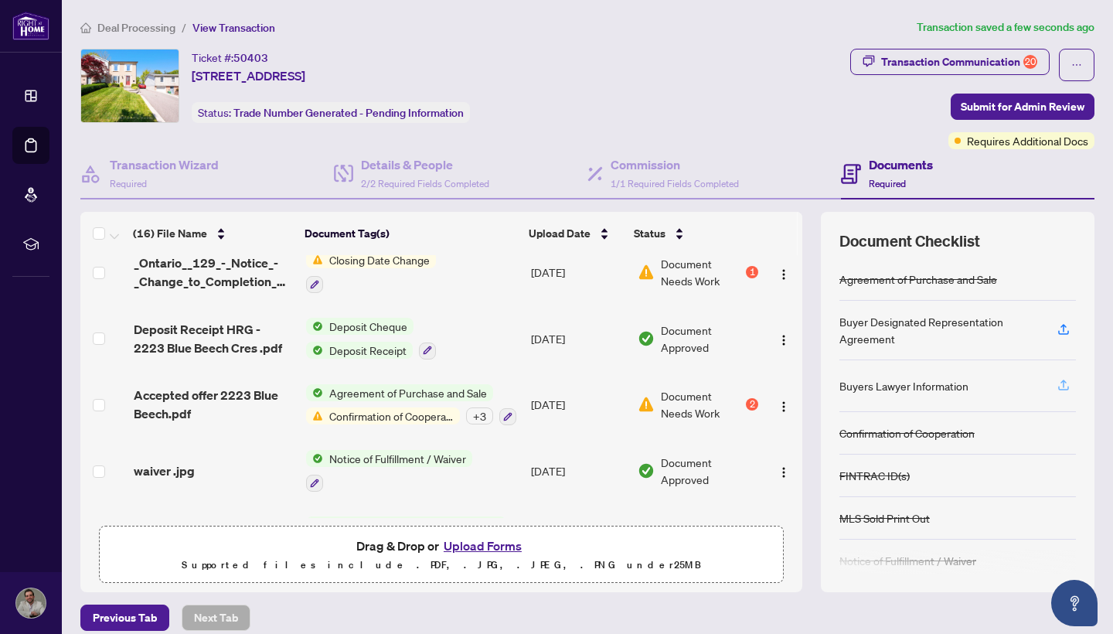
click at [1067, 385] on icon "button" at bounding box center [1063, 385] width 14 height 14
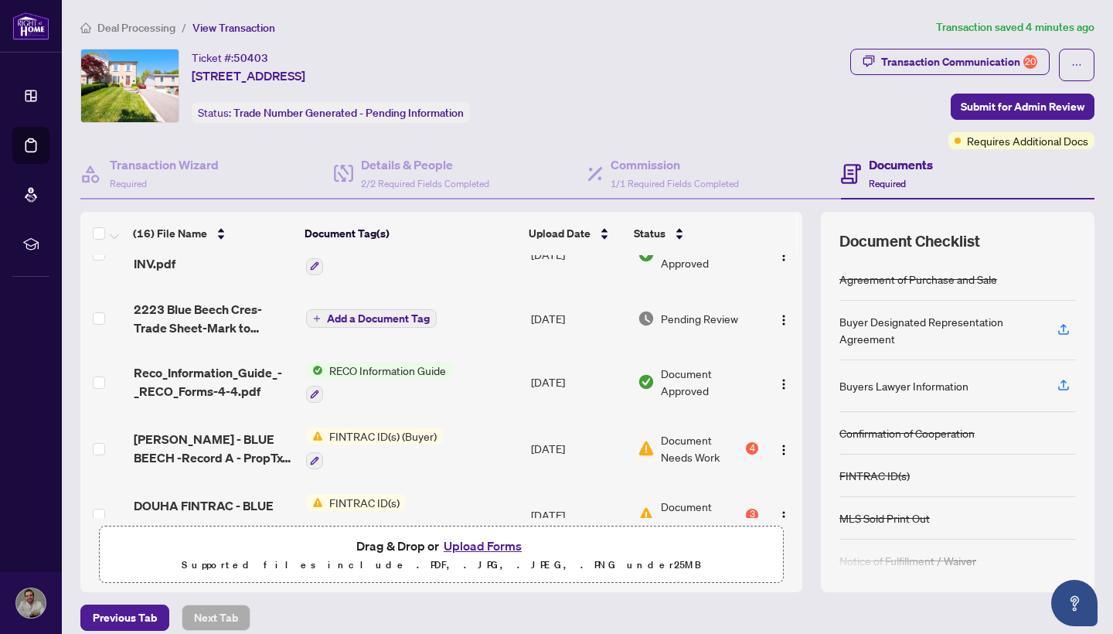
scroll to position [238, 0]
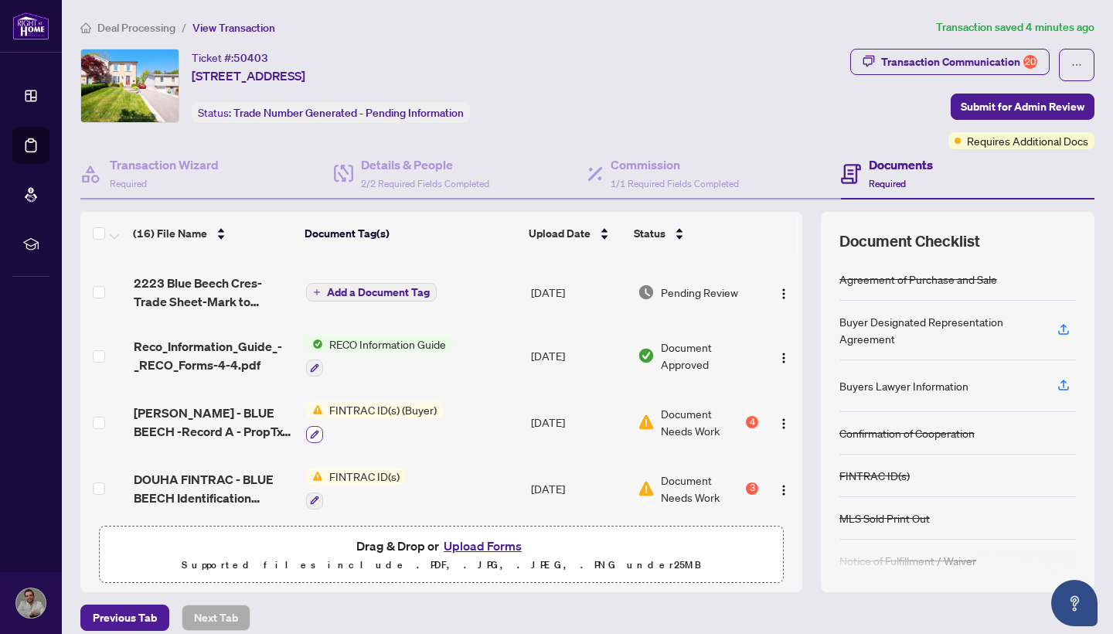
click at [314, 430] on icon "button" at bounding box center [314, 434] width 9 height 9
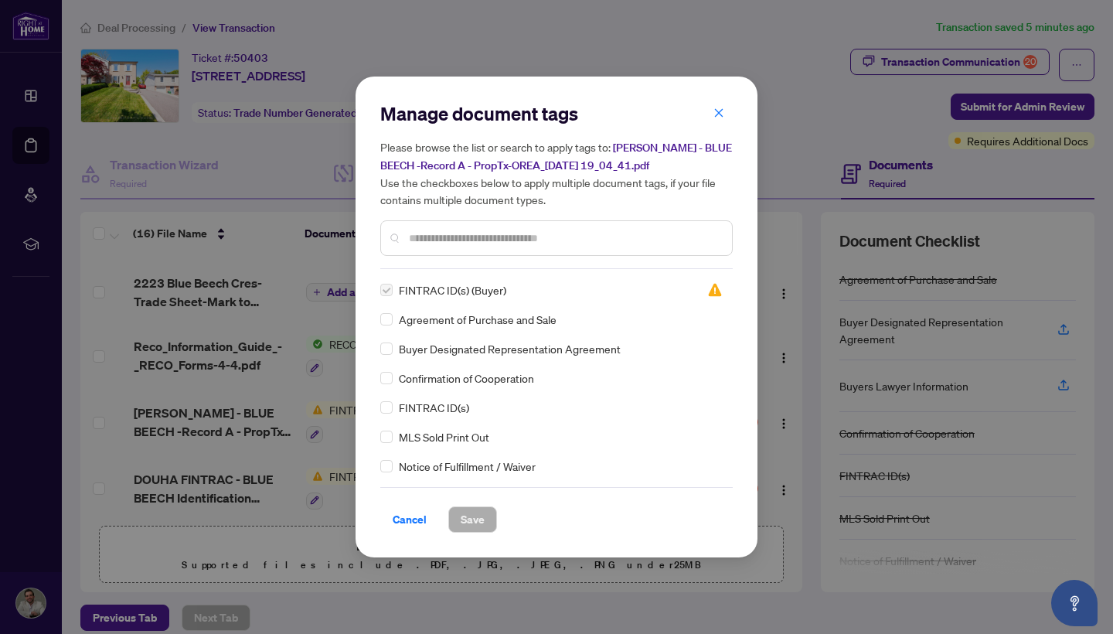
click at [511, 288] on div "FINTRAC ID(s) (Buyer)" at bounding box center [534, 289] width 308 height 17
click at [712, 287] on img at bounding box center [714, 289] width 15 height 15
click at [436, 290] on span "FINTRAC ID(s) (Buyer)" at bounding box center [452, 289] width 107 height 17
click at [410, 520] on span "Cancel" at bounding box center [410, 519] width 34 height 25
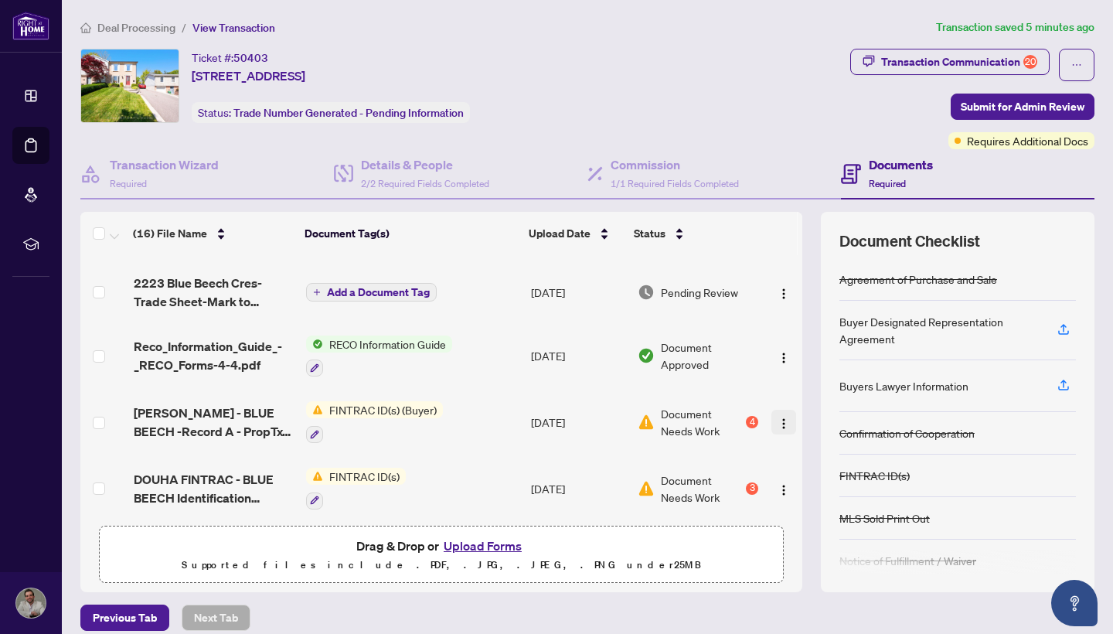
click at [777, 419] on img "button" at bounding box center [783, 423] width 12 height 12
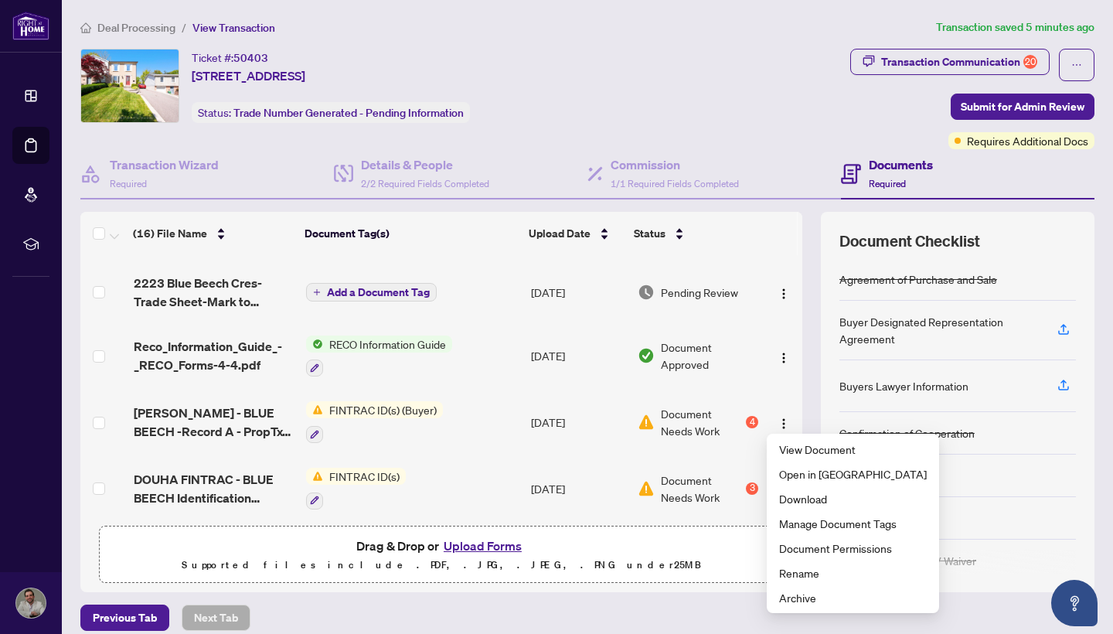
click at [747, 418] on div "4" at bounding box center [752, 422] width 12 height 12
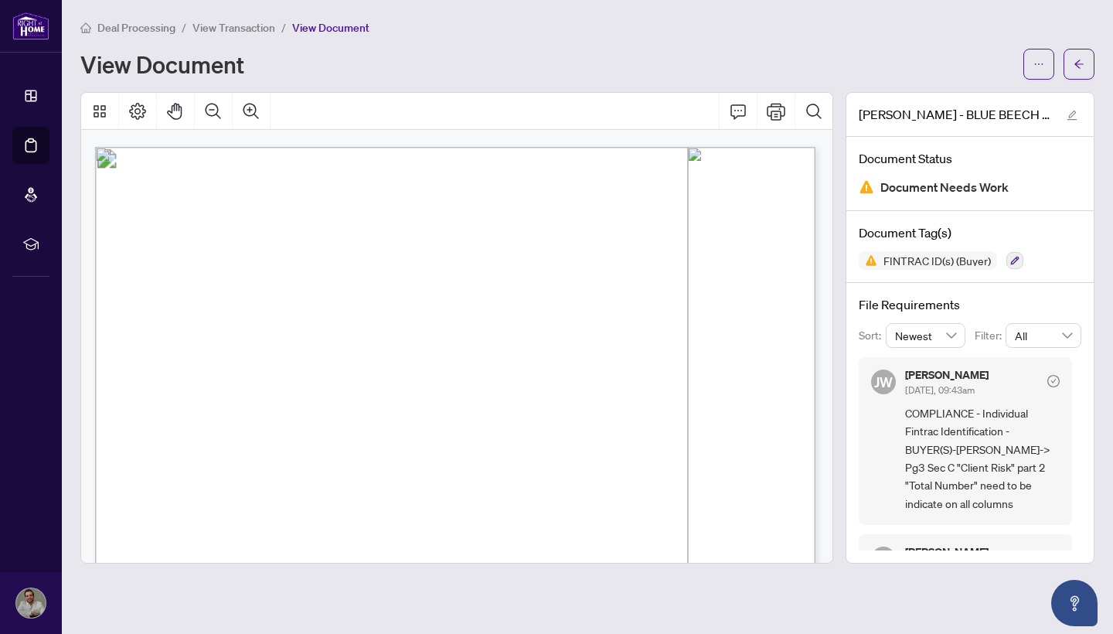
scroll to position [2861, 2]
click at [1086, 53] on button "button" at bounding box center [1078, 64] width 31 height 31
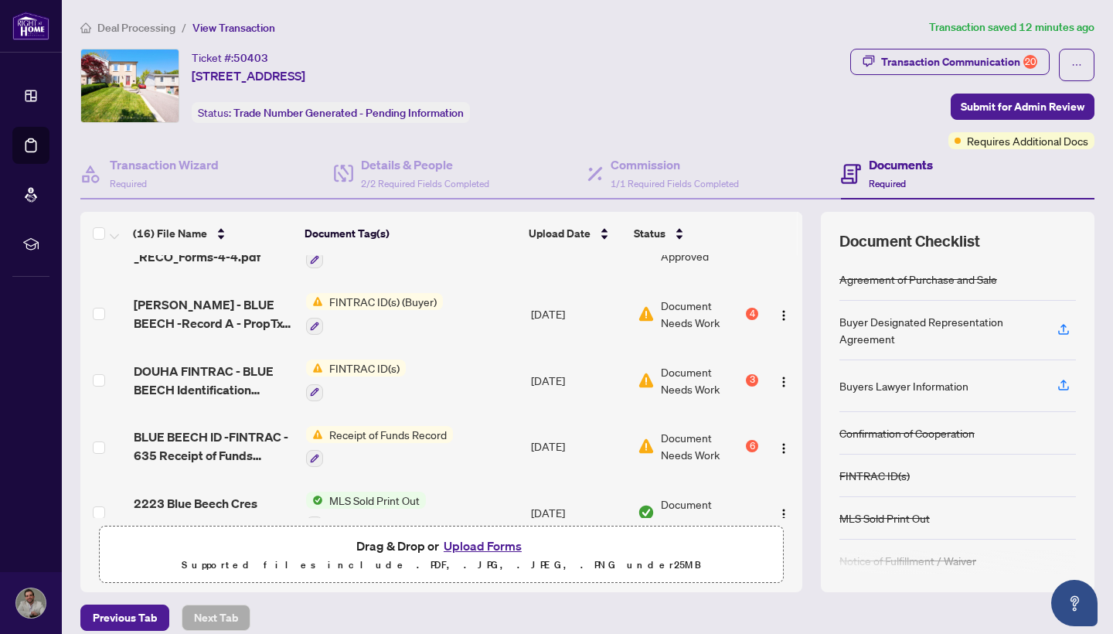
scroll to position [350, 0]
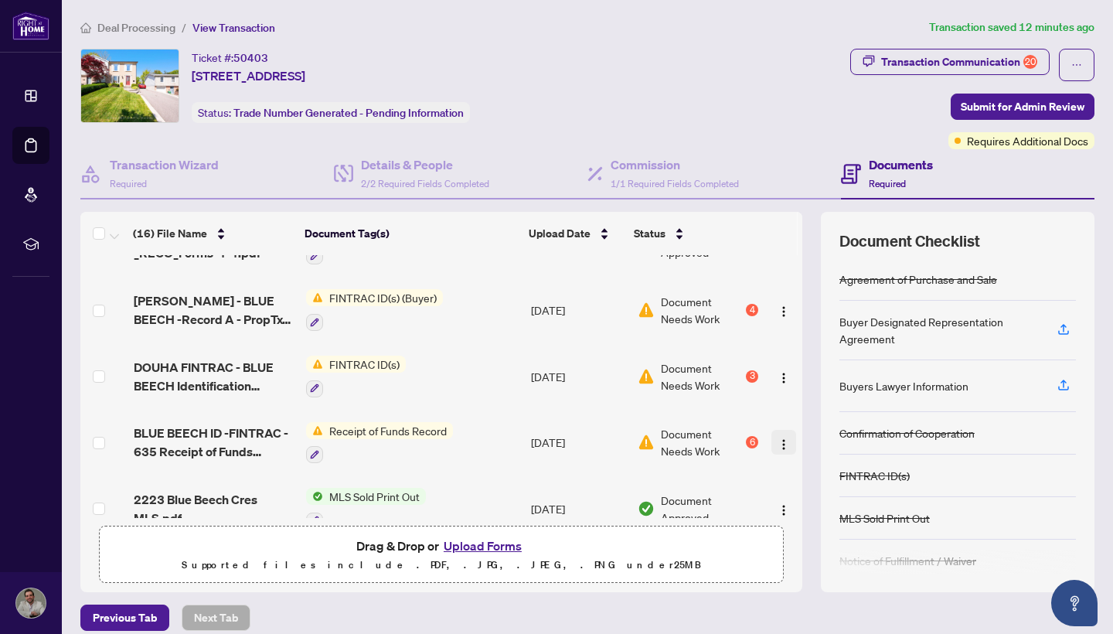
click at [777, 438] on img "button" at bounding box center [783, 444] width 12 height 12
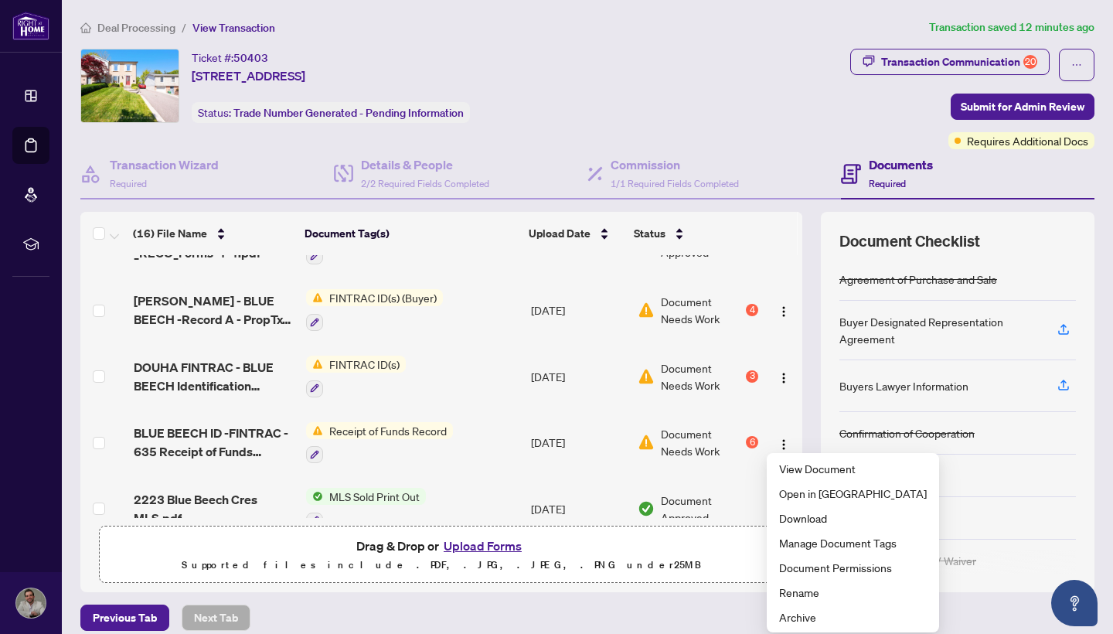
click at [750, 439] on div "6" at bounding box center [752, 442] width 12 height 12
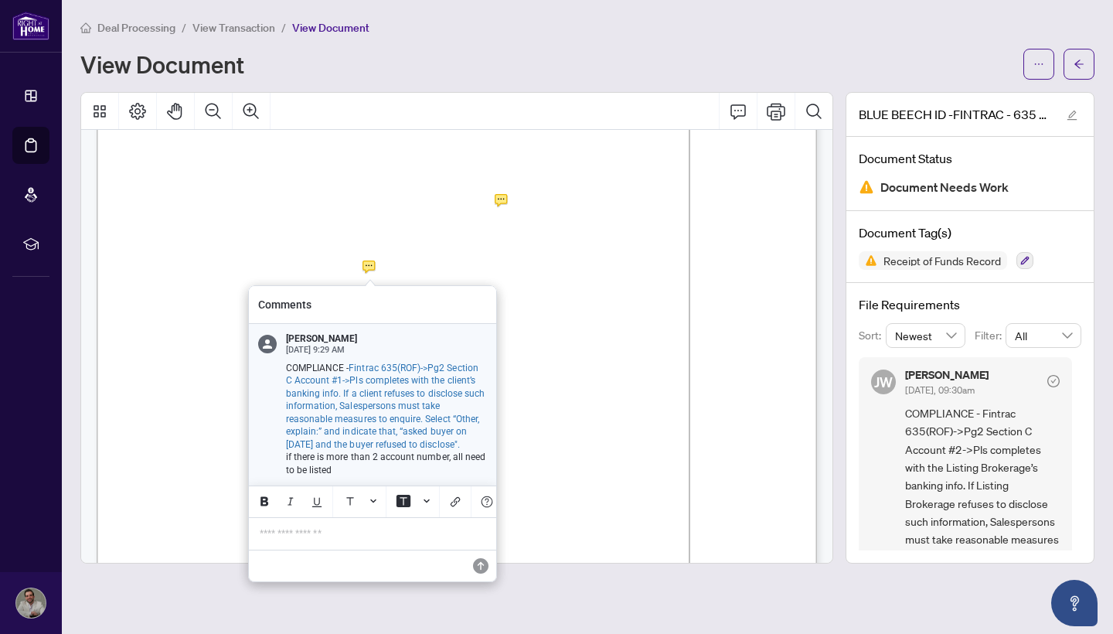
scroll to position [20, 0]
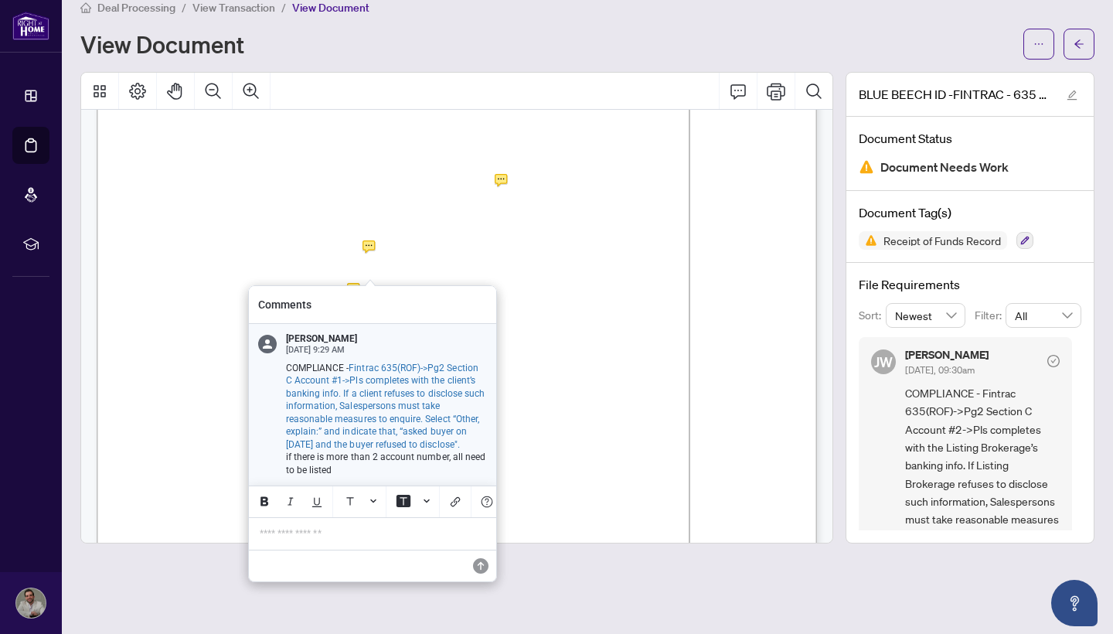
drag, startPoint x: 370, startPoint y: 452, endPoint x: 291, endPoint y: 444, distance: 80.0
click at [291, 444] on span "Fintrac 635(ROF)->Pg2 Section C Account #1->Pls completes with the client’s ban…" at bounding box center [385, 405] width 199 height 87
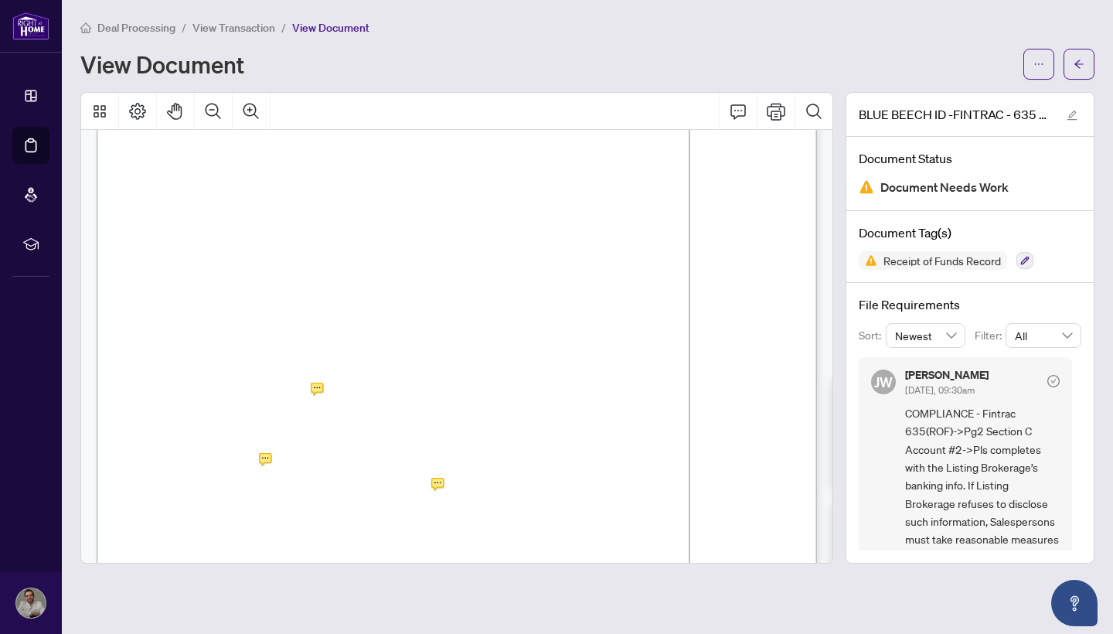
scroll to position [0, 0]
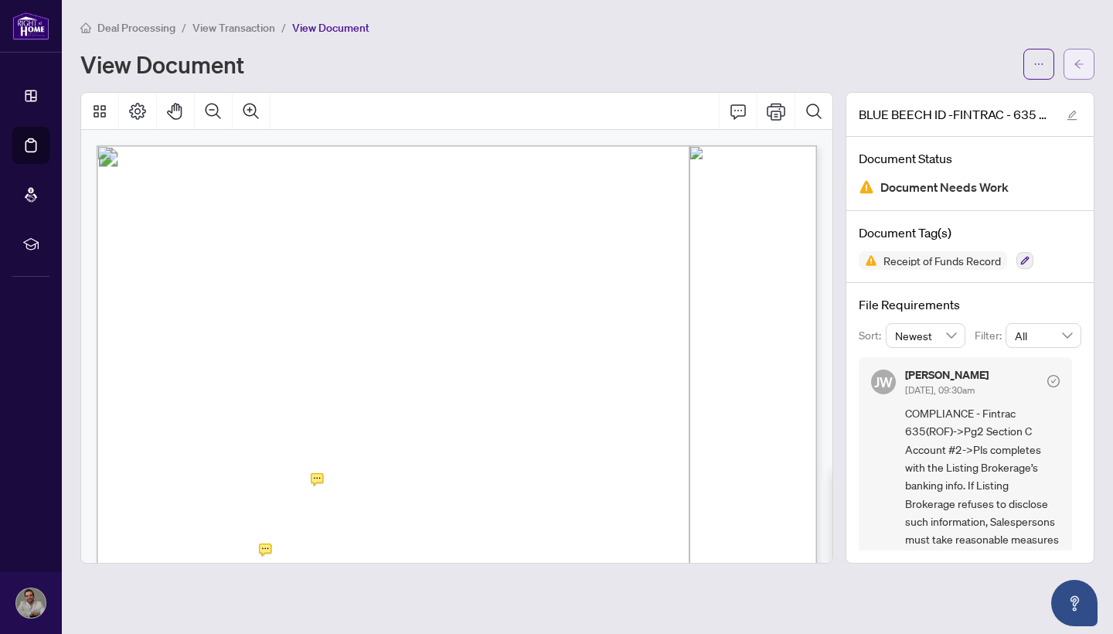
click at [1089, 60] on button "button" at bounding box center [1078, 64] width 31 height 31
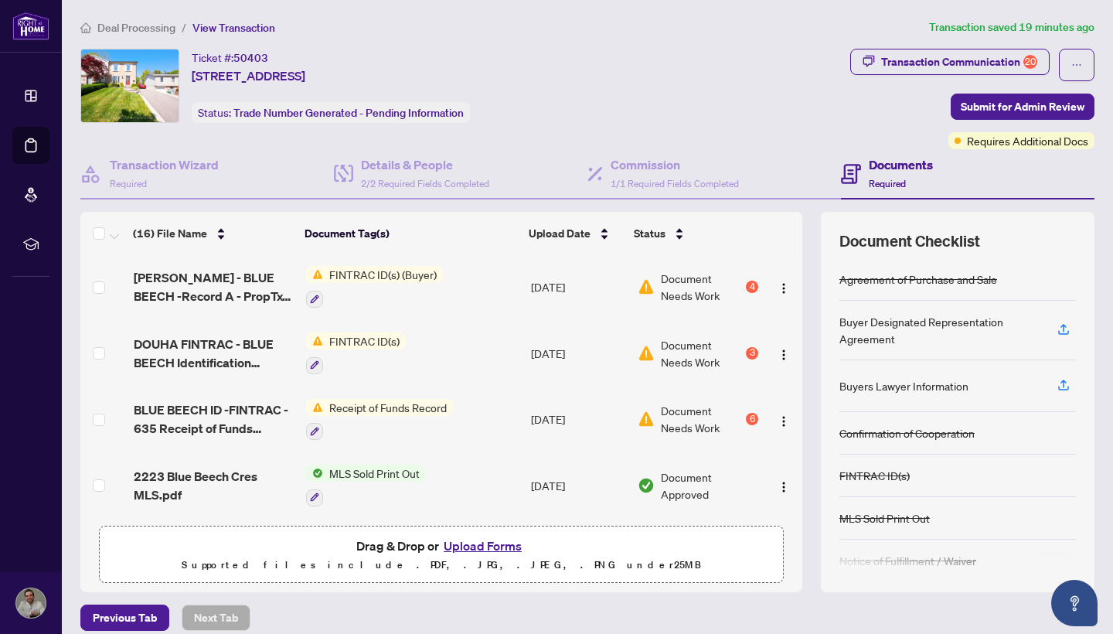
scroll to position [382, 0]
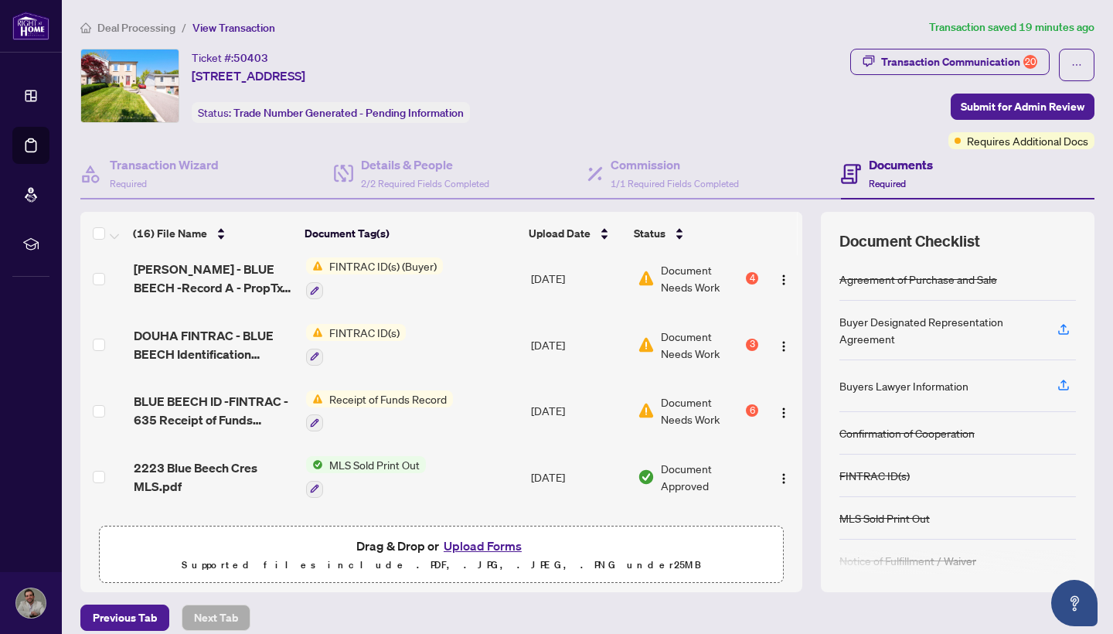
click at [746, 340] on div "3" at bounding box center [752, 345] width 12 height 12
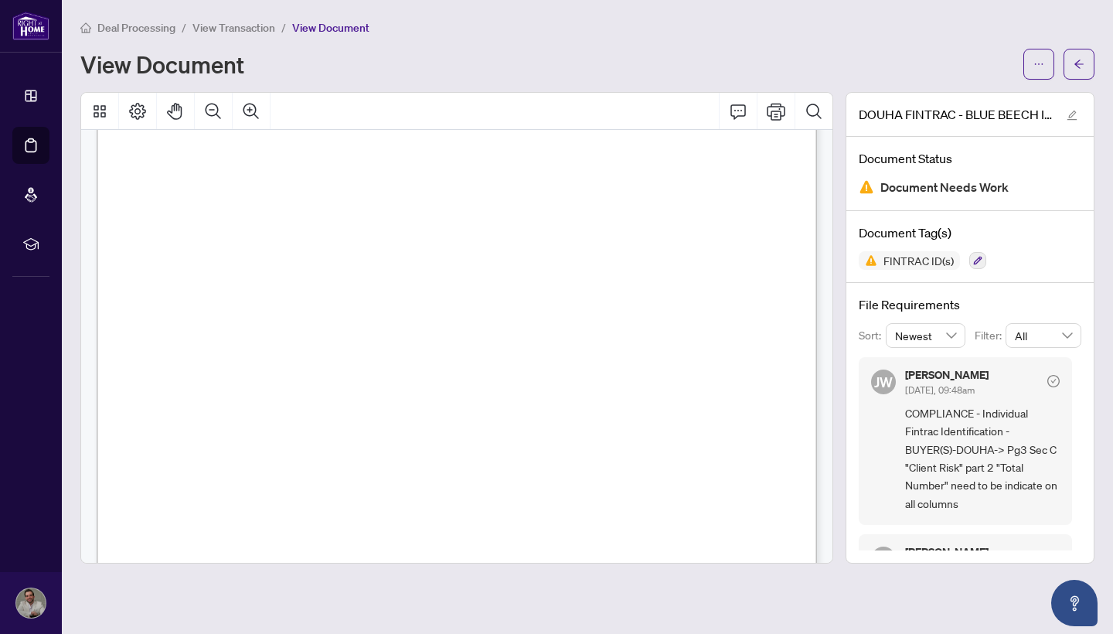
scroll to position [282, 0]
click at [1088, 63] on button "button" at bounding box center [1078, 64] width 31 height 31
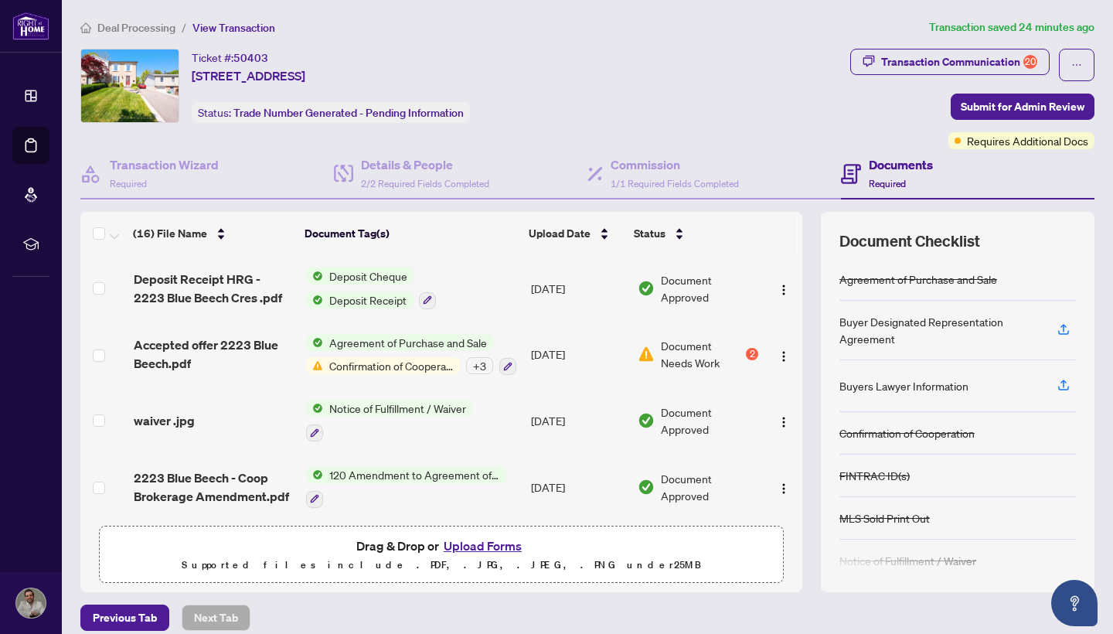
scroll to position [768, 0]
click at [501, 548] on button "Upload Forms" at bounding box center [482, 546] width 87 height 20
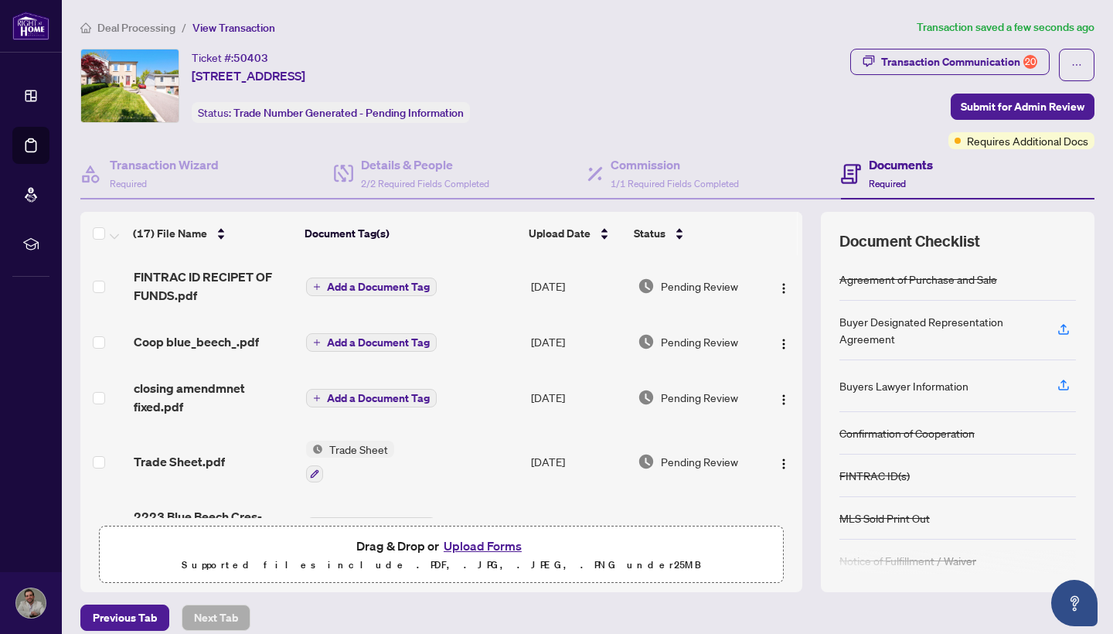
scroll to position [0, 0]
click at [478, 544] on button "Upload Forms" at bounding box center [482, 546] width 87 height 20
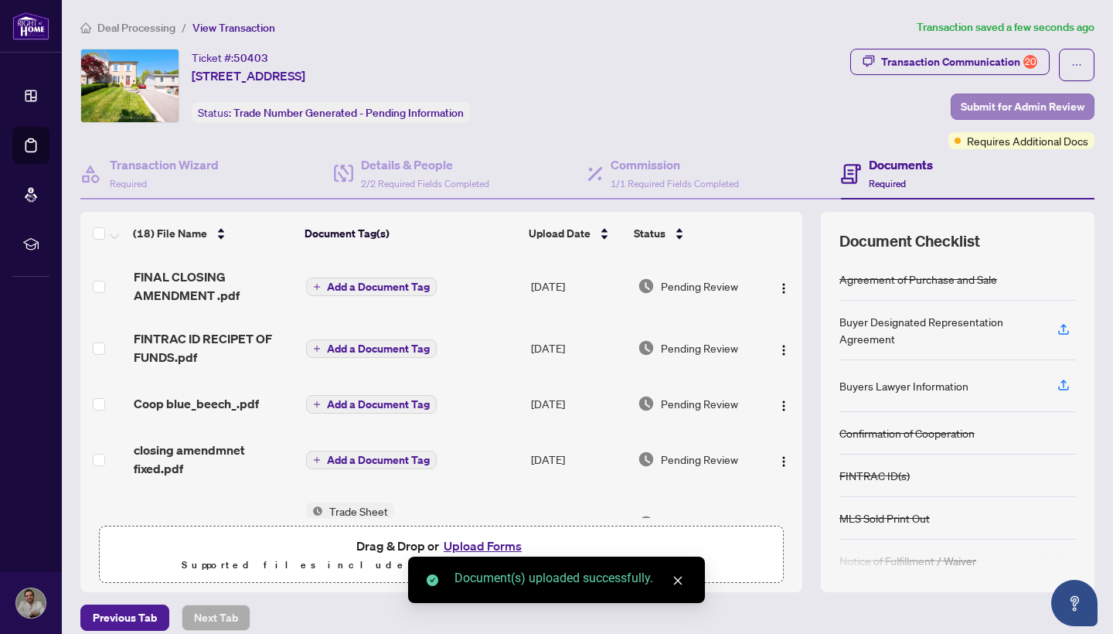
click at [1045, 99] on span "Submit for Admin Review" at bounding box center [1023, 106] width 124 height 25
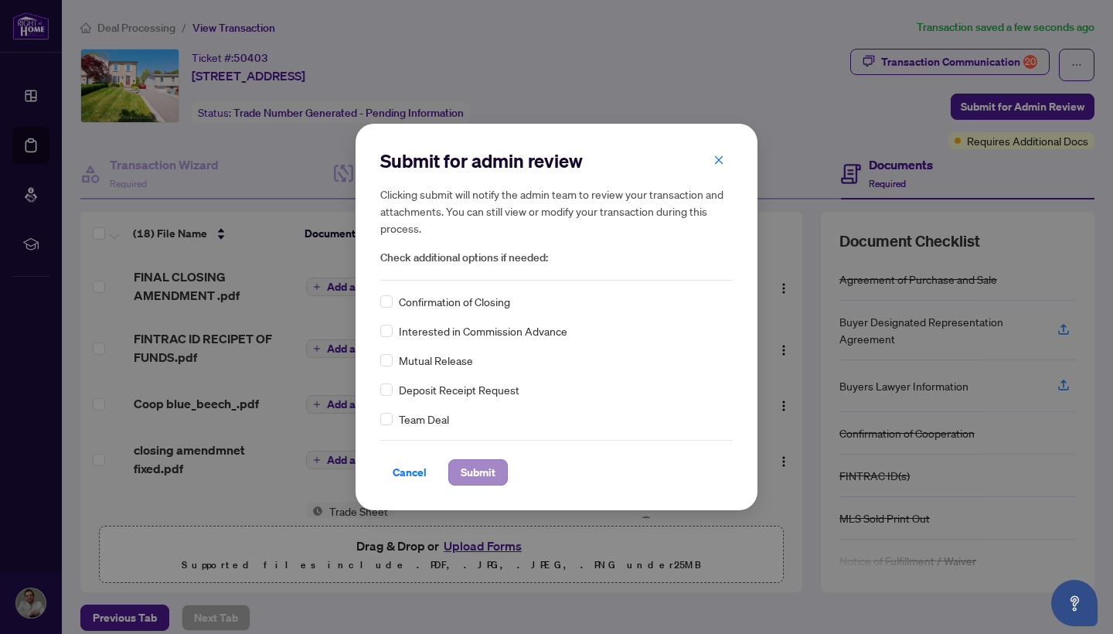
click at [480, 473] on span "Submit" at bounding box center [478, 472] width 35 height 25
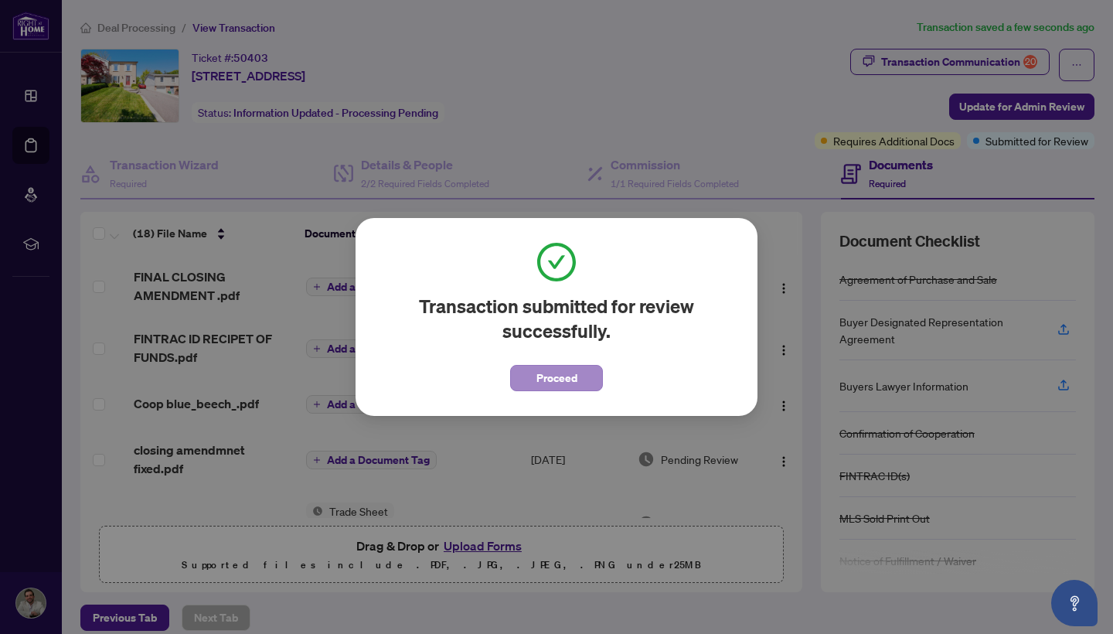
click at [572, 382] on span "Proceed" at bounding box center [556, 378] width 41 height 25
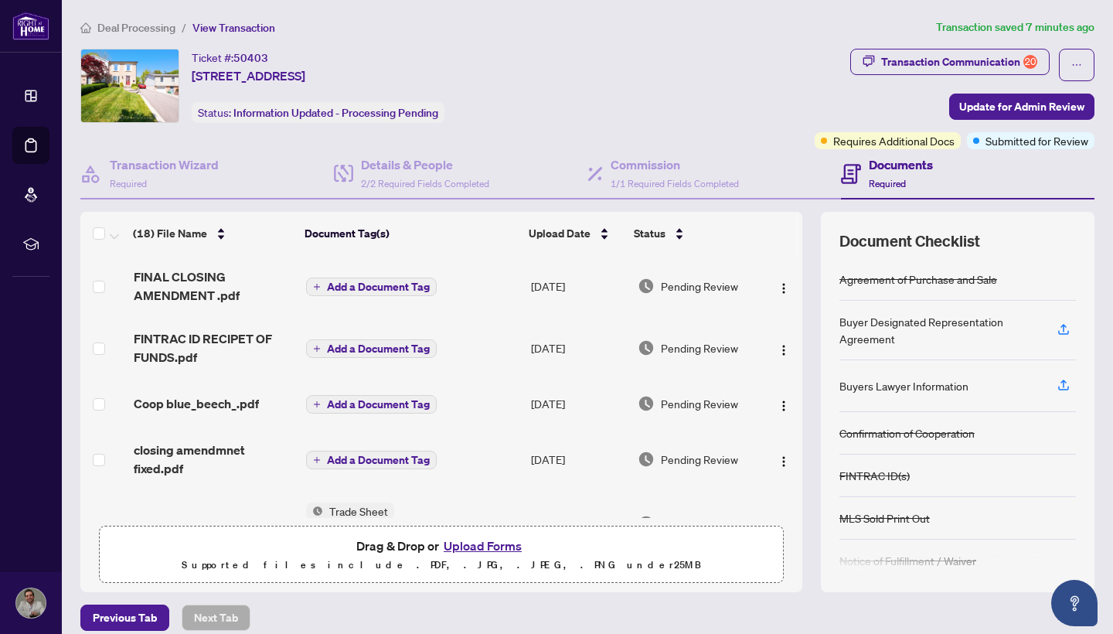
click at [119, 26] on span "Deal Processing" at bounding box center [136, 28] width 78 height 14
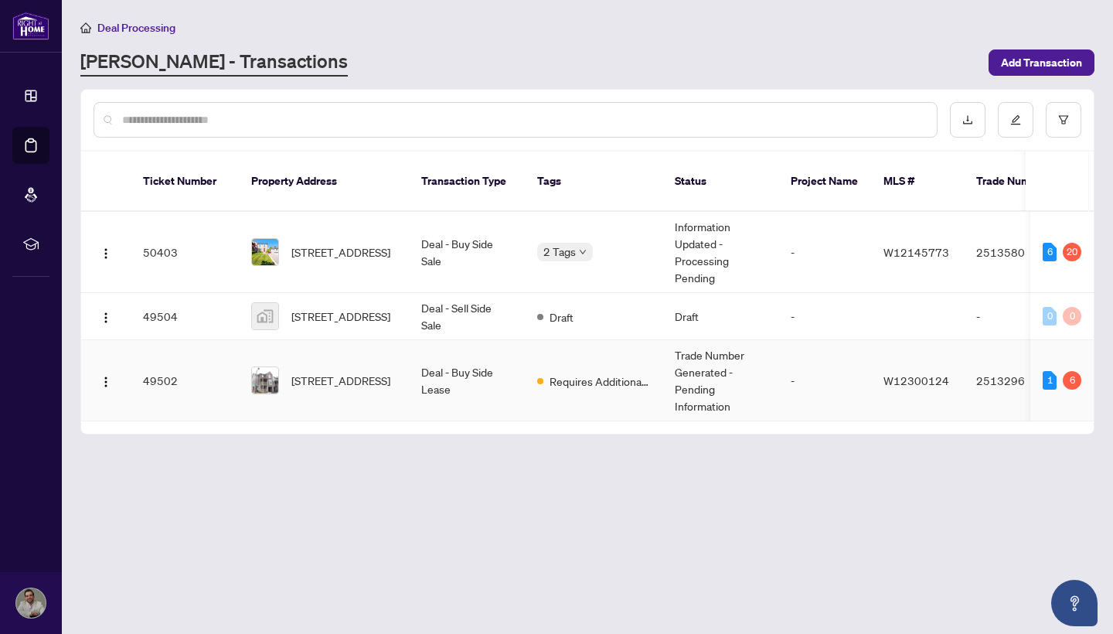
click at [779, 379] on td "-" at bounding box center [824, 380] width 93 height 81
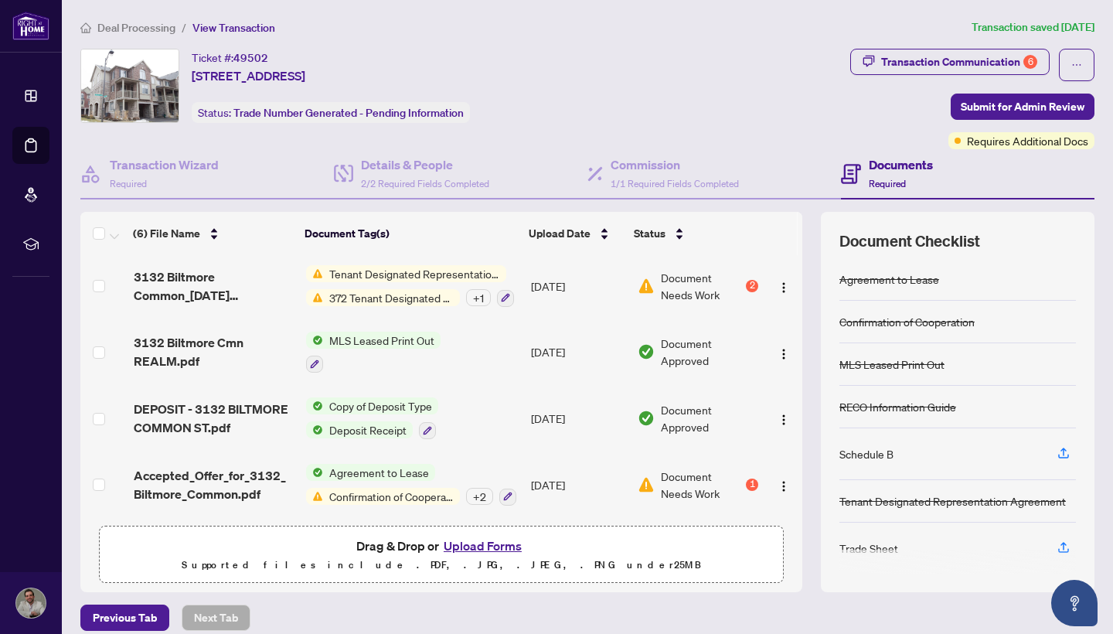
scroll to position [133, 0]
click at [747, 481] on div "1" at bounding box center [752, 484] width 12 height 12
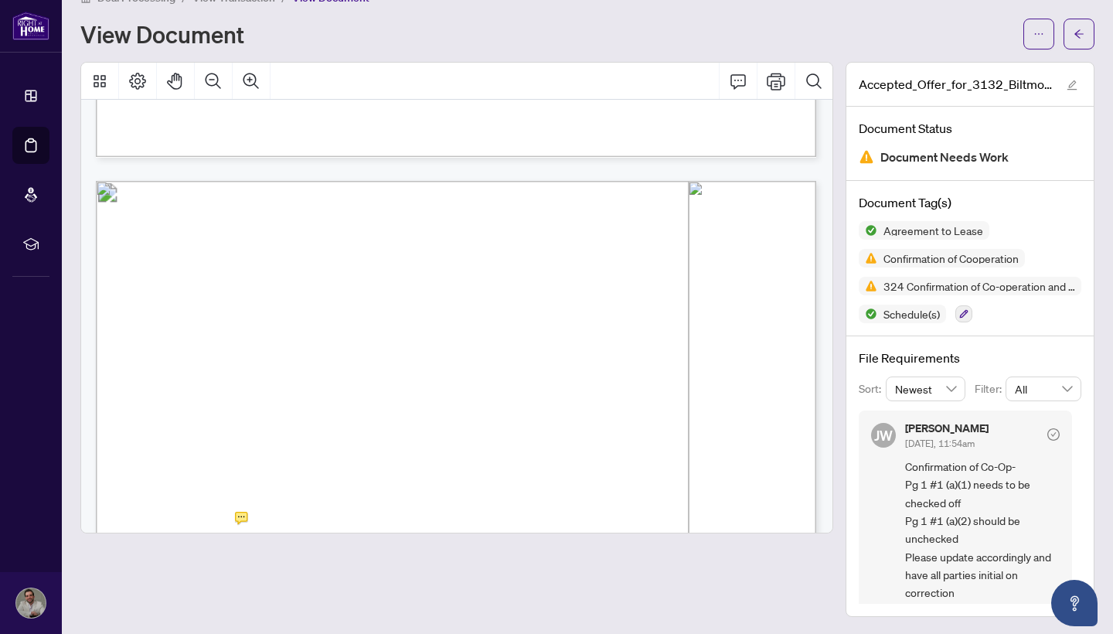
scroll to position [6428, 1]
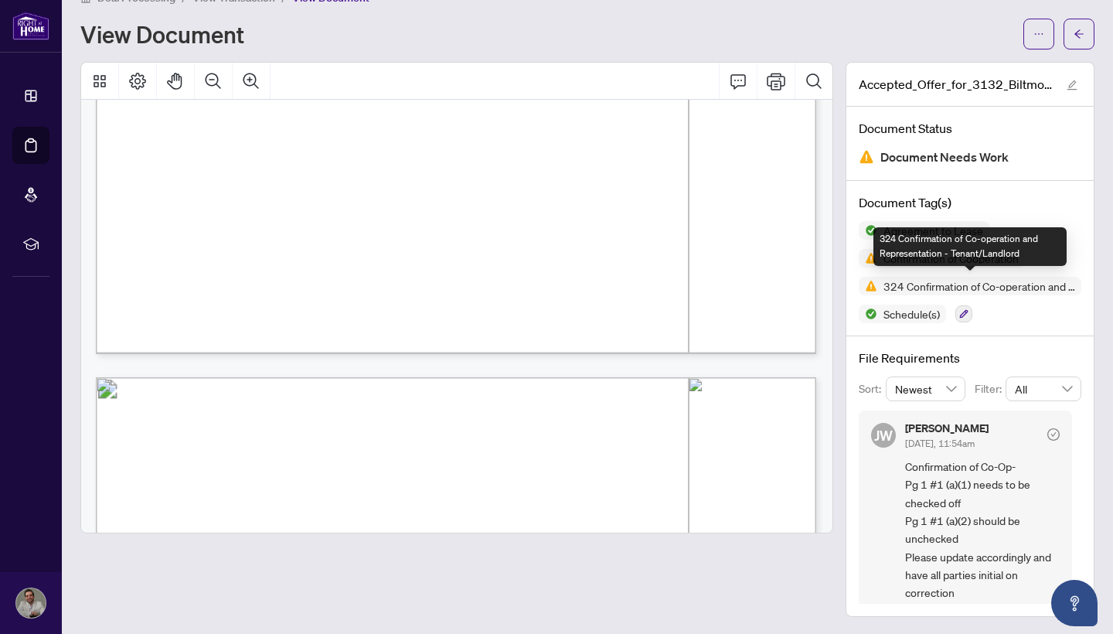
click at [992, 287] on span "324 Confirmation of Co-operation and Representation - Tenant/Landlord" at bounding box center [979, 286] width 204 height 11
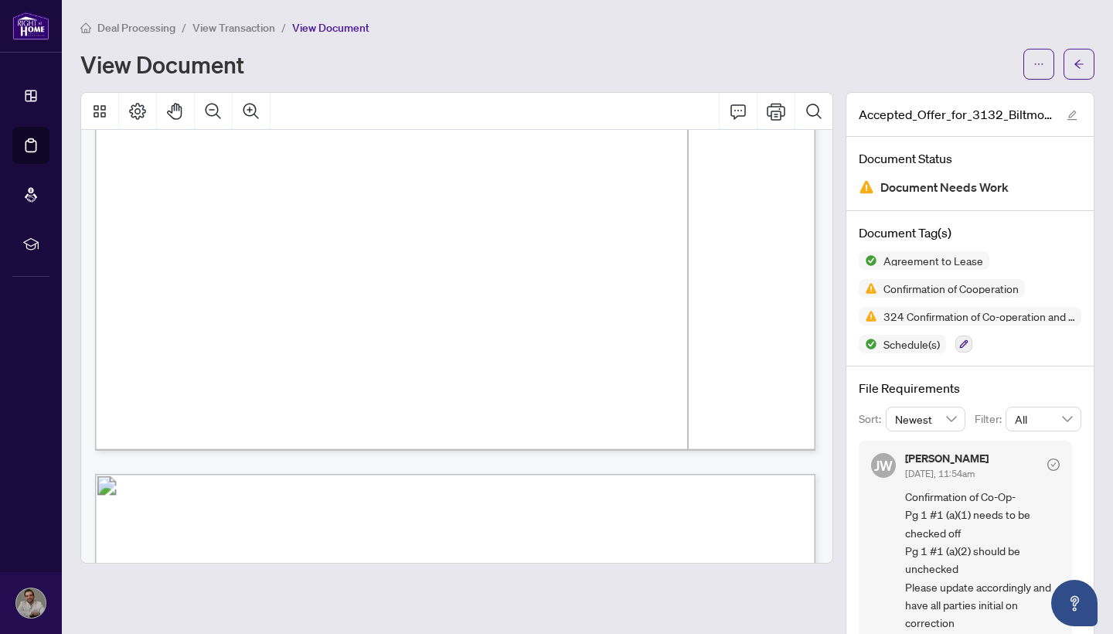
scroll to position [6605, 2]
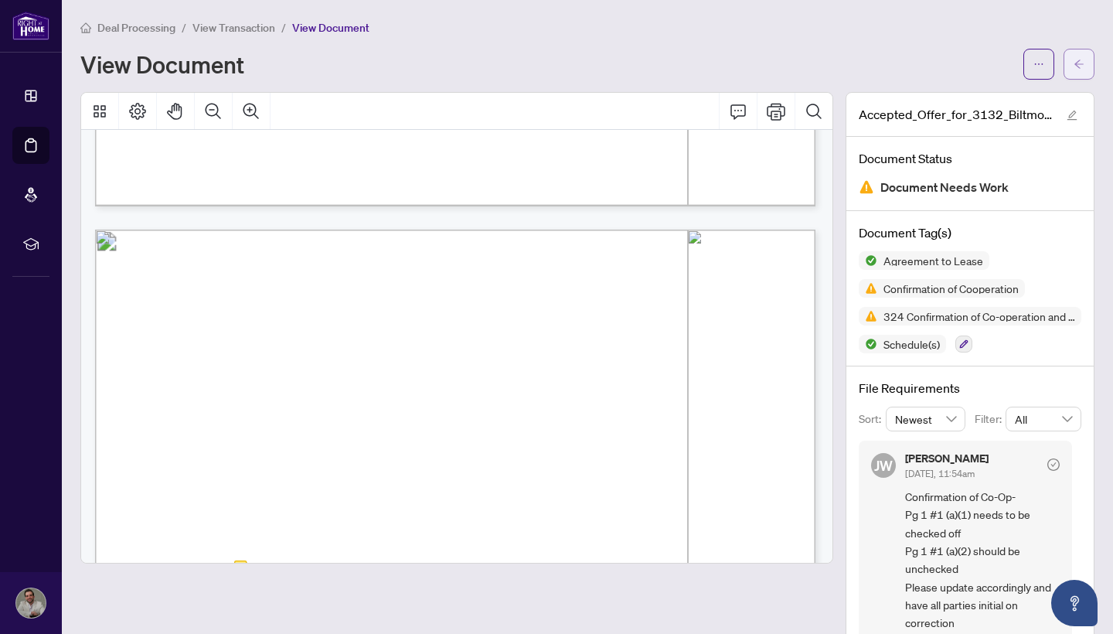
click at [1087, 55] on button "button" at bounding box center [1078, 64] width 31 height 31
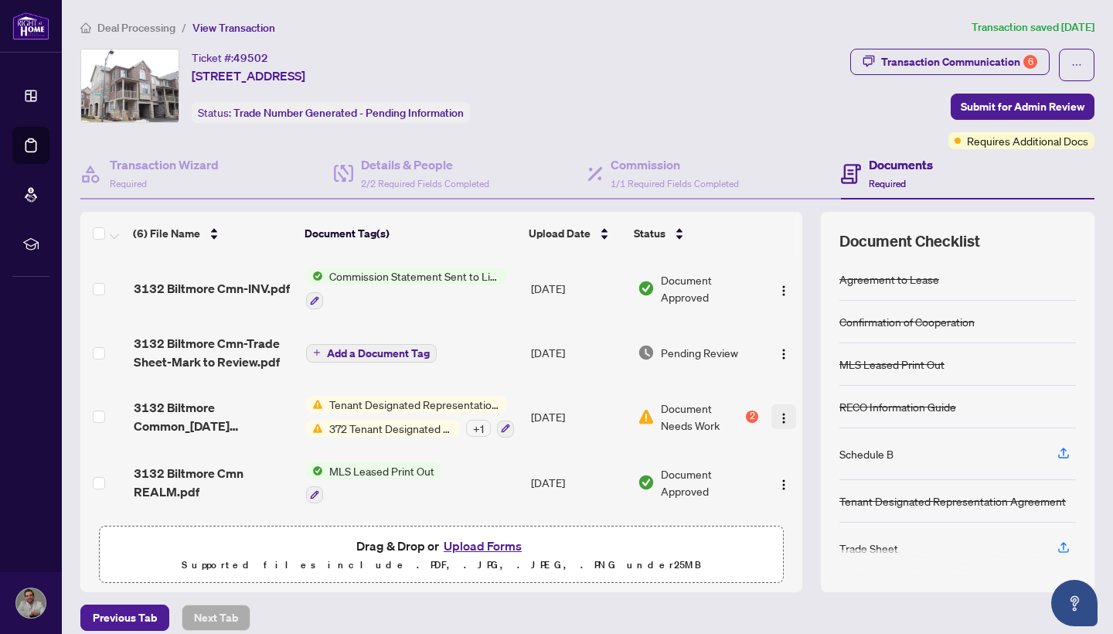
click at [777, 418] on img "button" at bounding box center [783, 418] width 12 height 12
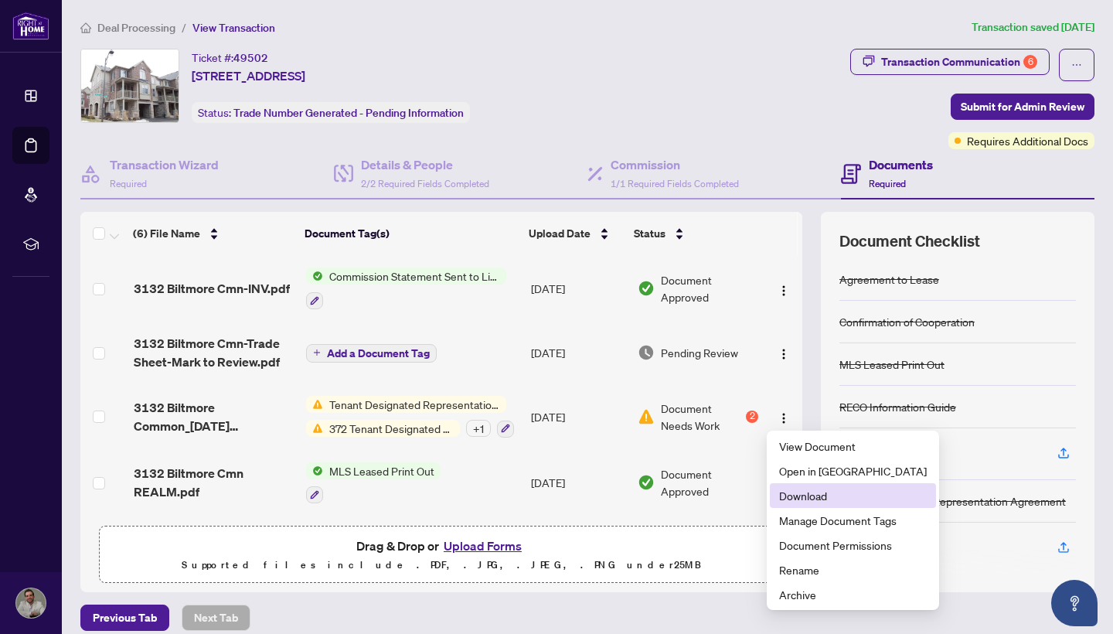
click at [836, 496] on span "Download" at bounding box center [853, 495] width 148 height 17
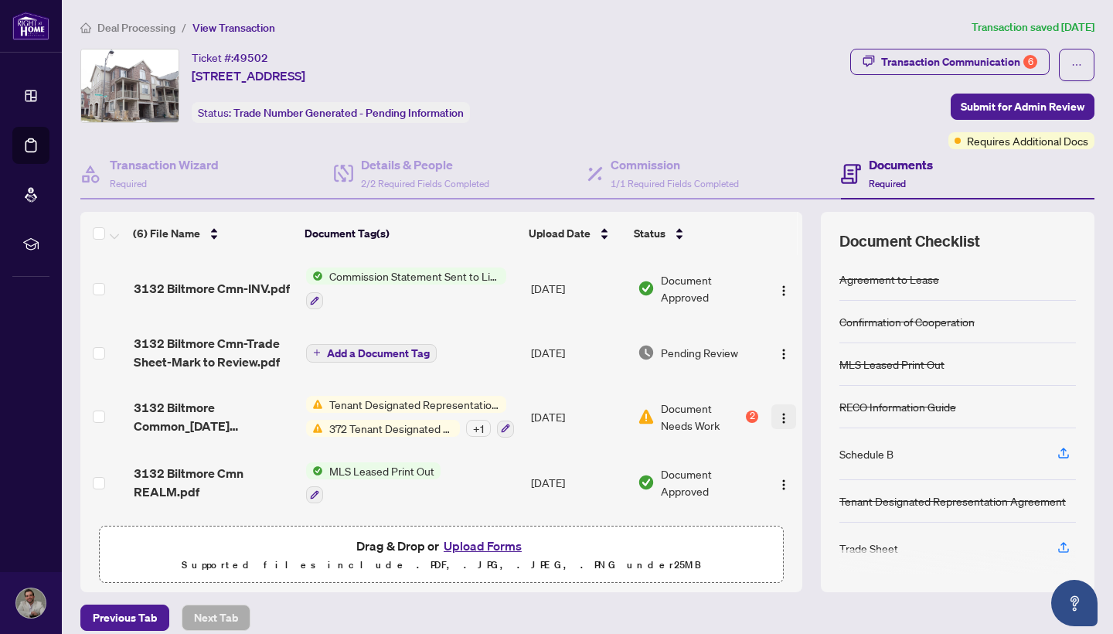
click at [780, 415] on img "button" at bounding box center [783, 418] width 12 height 12
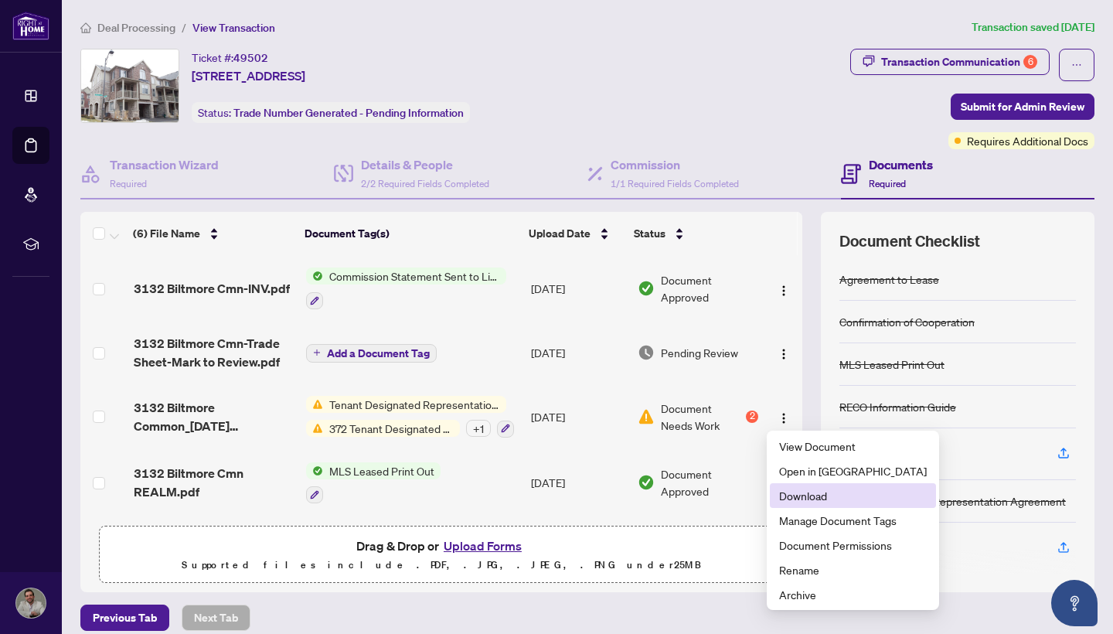
click at [816, 499] on span "Download" at bounding box center [853, 495] width 148 height 17
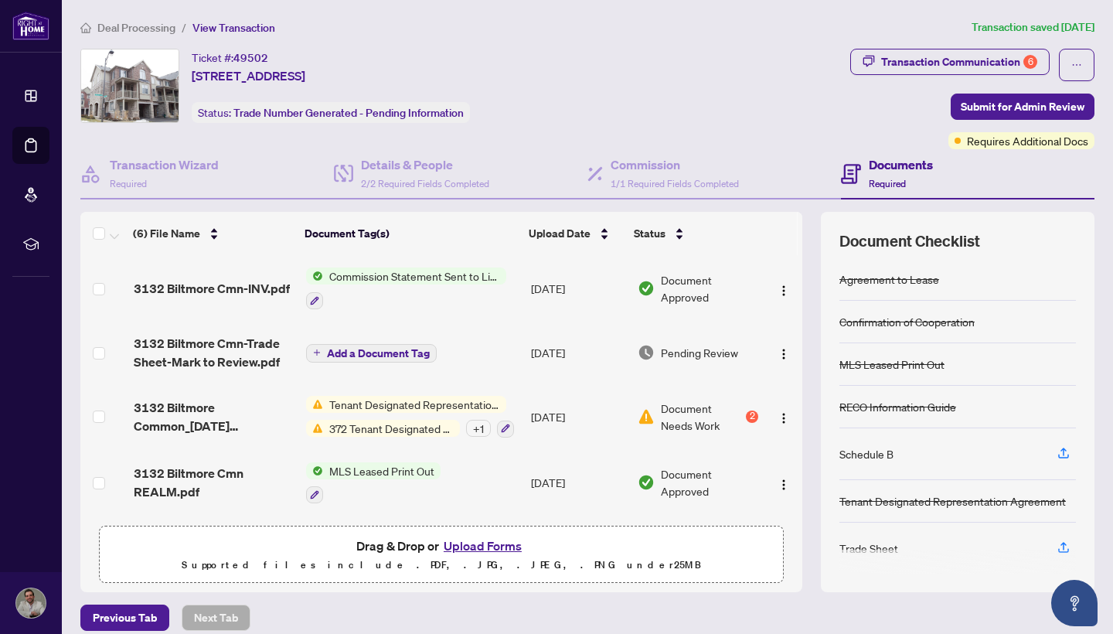
click at [406, 430] on span "372 Tenant Designated Representation Agreement - Authority for Lease or Purchase" at bounding box center [391, 428] width 137 height 17
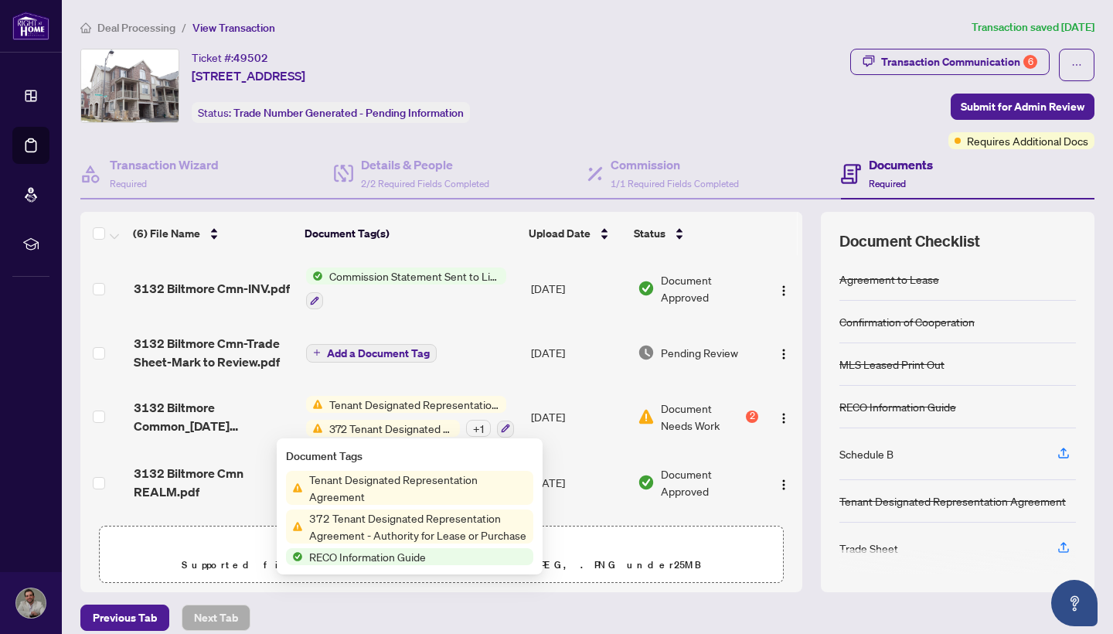
click at [747, 416] on div "2" at bounding box center [752, 416] width 12 height 12
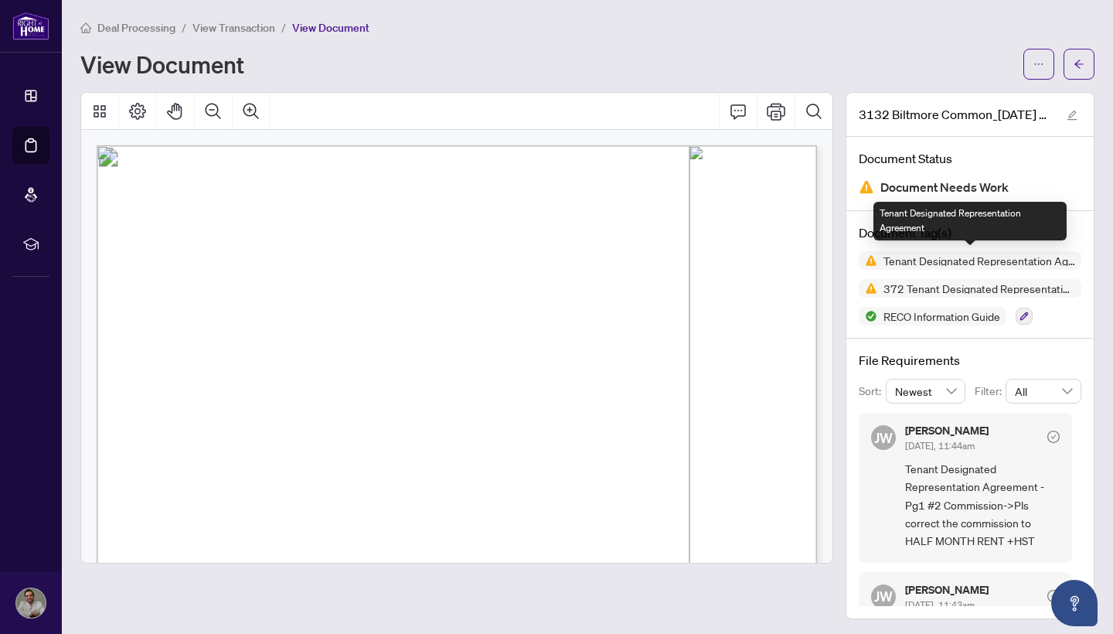
click at [1050, 263] on span "Tenant Designated Representation Agreement" at bounding box center [979, 260] width 204 height 11
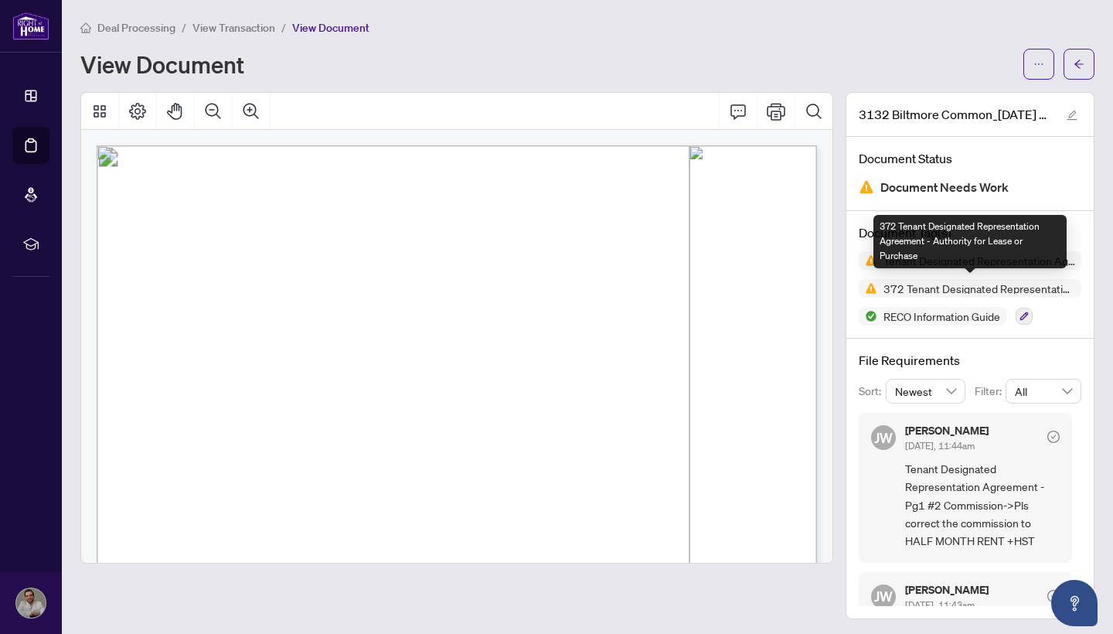
click at [907, 288] on span "372 Tenant Designated Representation Agreement - Authority for Lease or Purchase" at bounding box center [979, 288] width 204 height 11
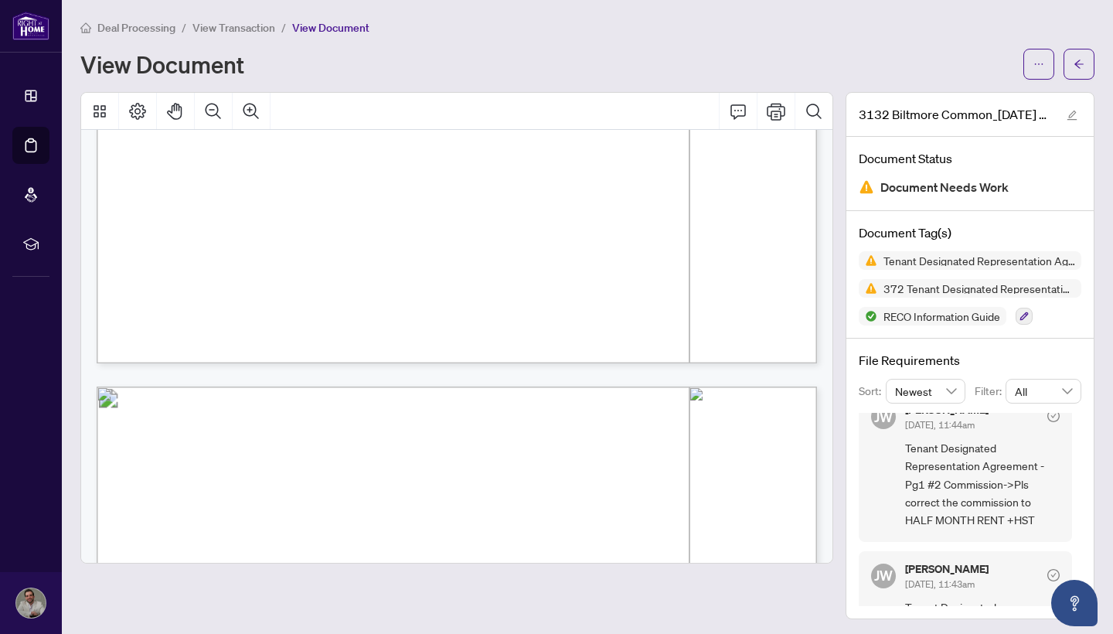
scroll to position [5499, 0]
click at [1085, 68] on button "button" at bounding box center [1078, 64] width 31 height 31
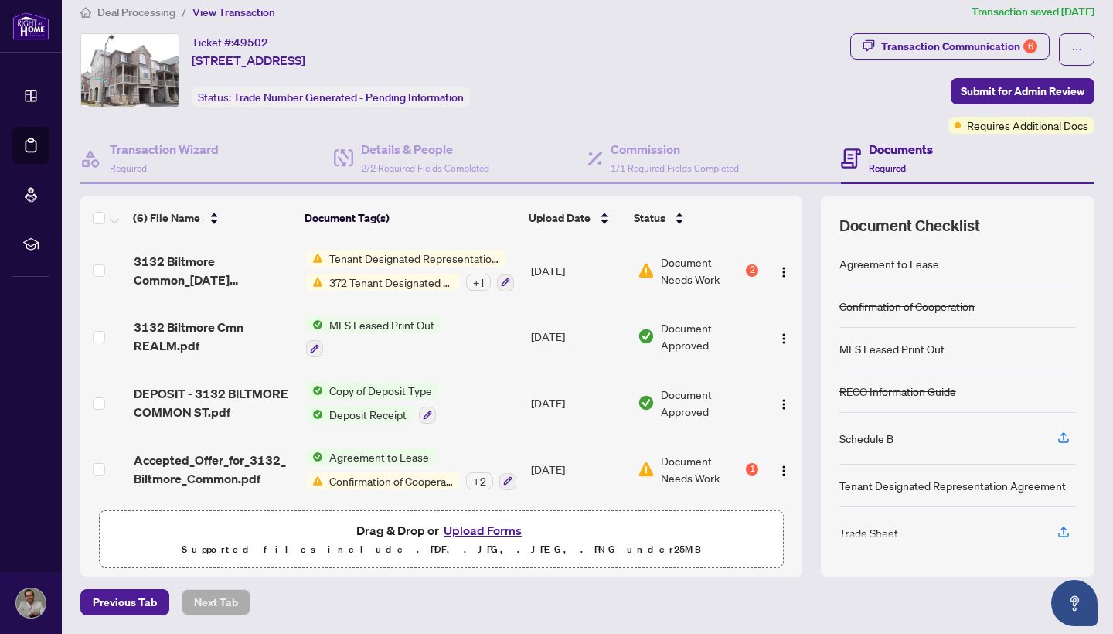
scroll to position [15, 0]
click at [783, 465] on img "button" at bounding box center [783, 471] width 12 height 12
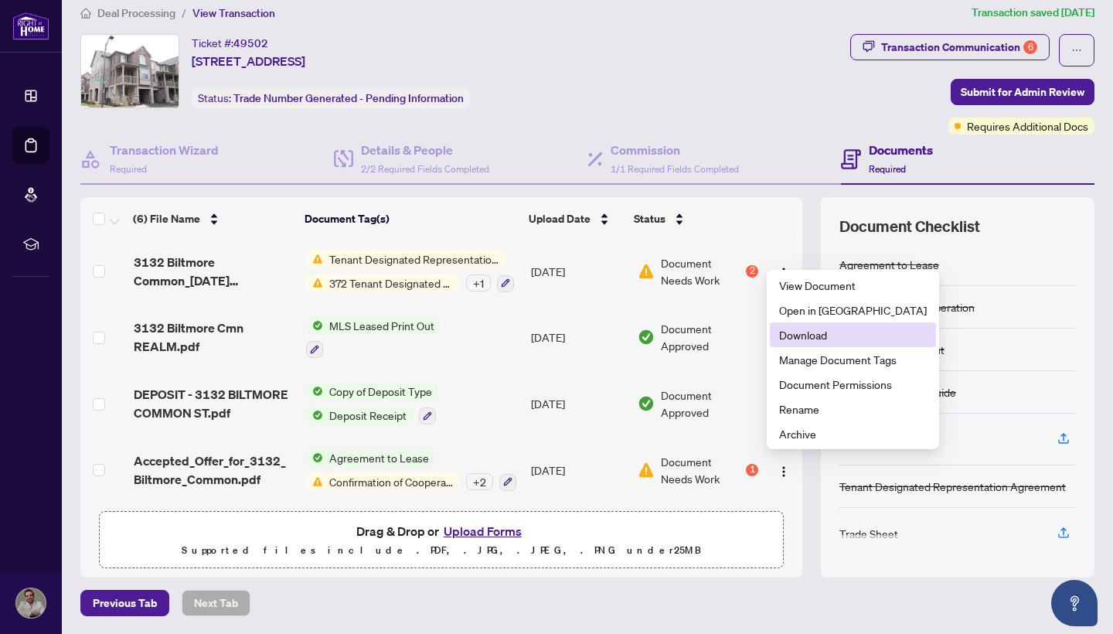
click at [821, 339] on span "Download" at bounding box center [853, 334] width 148 height 17
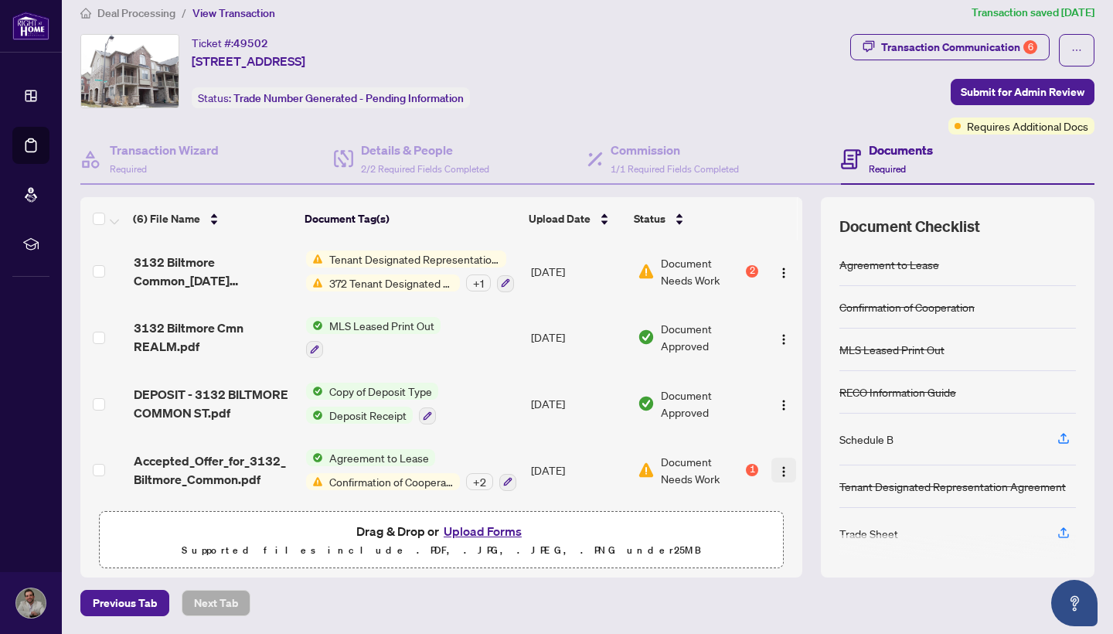
click at [783, 465] on img "button" at bounding box center [783, 471] width 12 height 12
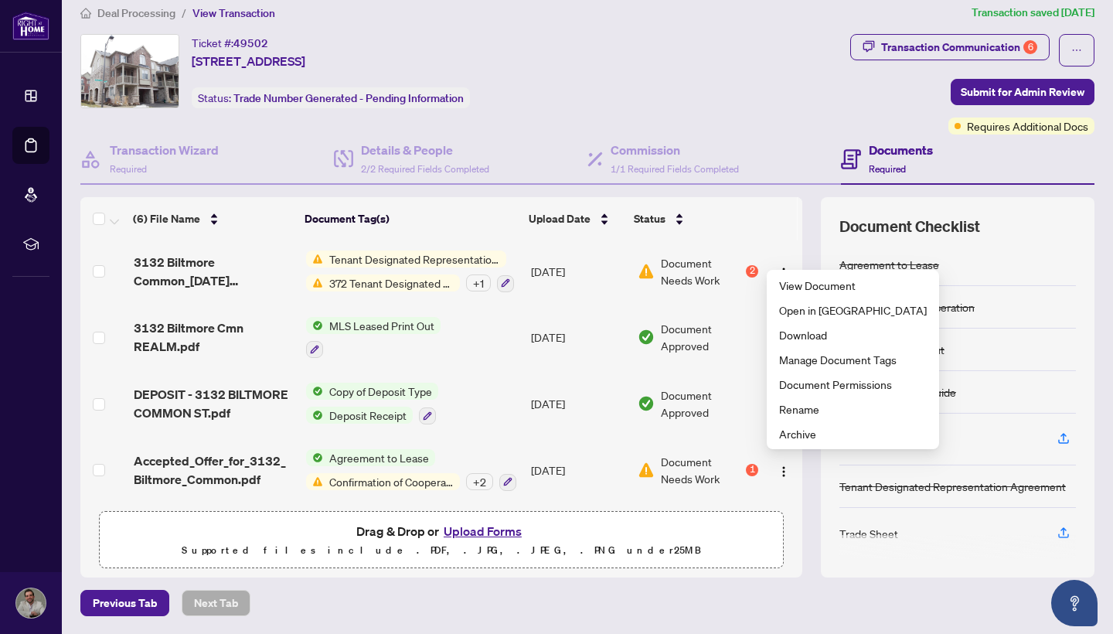
click at [752, 469] on div "Document Needs Work 1" at bounding box center [698, 470] width 121 height 34
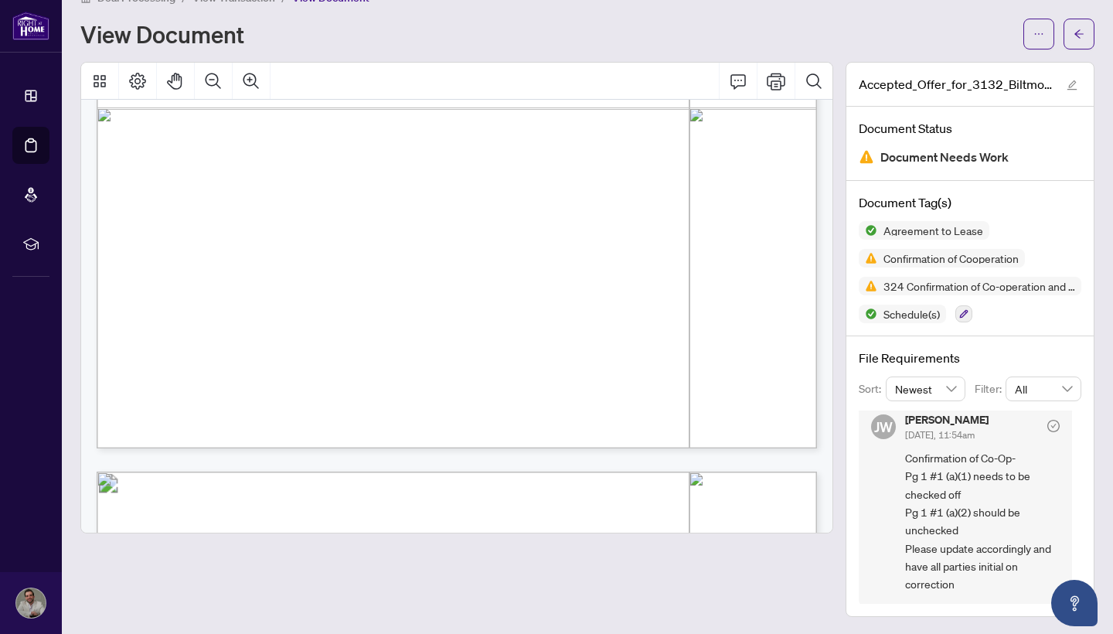
scroll to position [14943, 0]
click at [951, 285] on span "324 Confirmation of Co-operation and Representation - Tenant/Landlord" at bounding box center [979, 286] width 204 height 11
click at [966, 317] on span "button" at bounding box center [963, 314] width 9 height 10
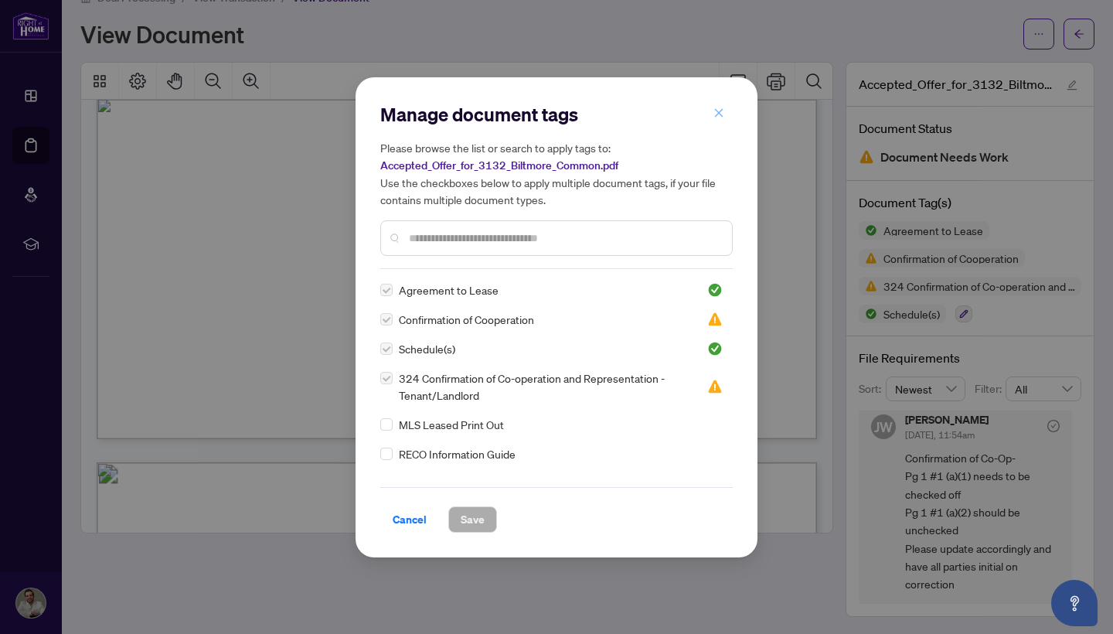
click at [723, 117] on icon "close" at bounding box center [718, 112] width 11 height 11
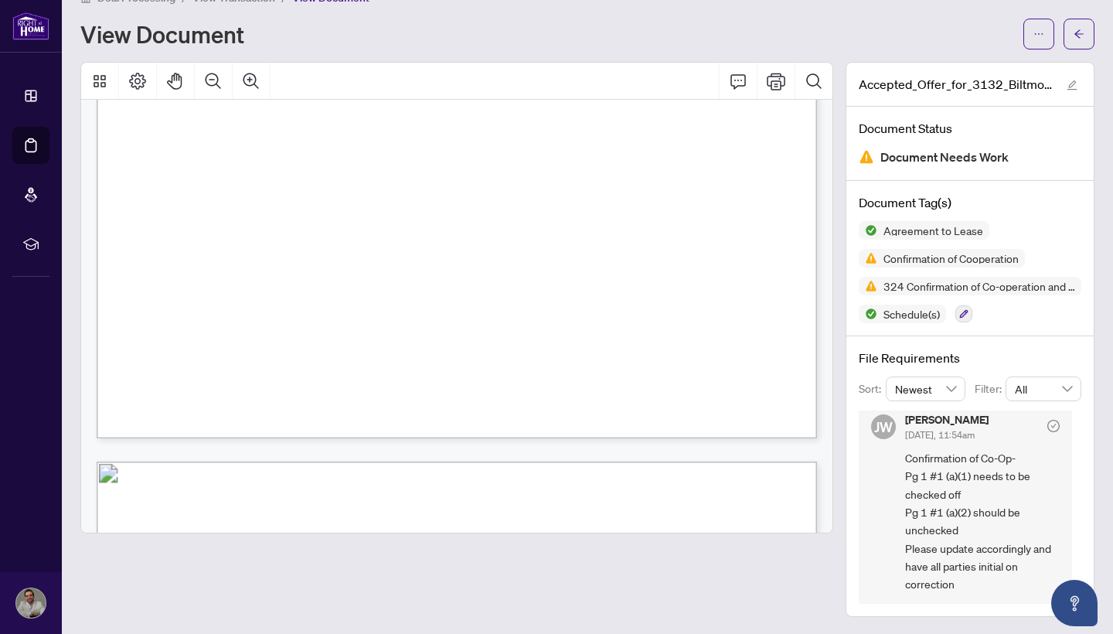
scroll to position [2838, 0]
